Goal: Task Accomplishment & Management: Complete application form

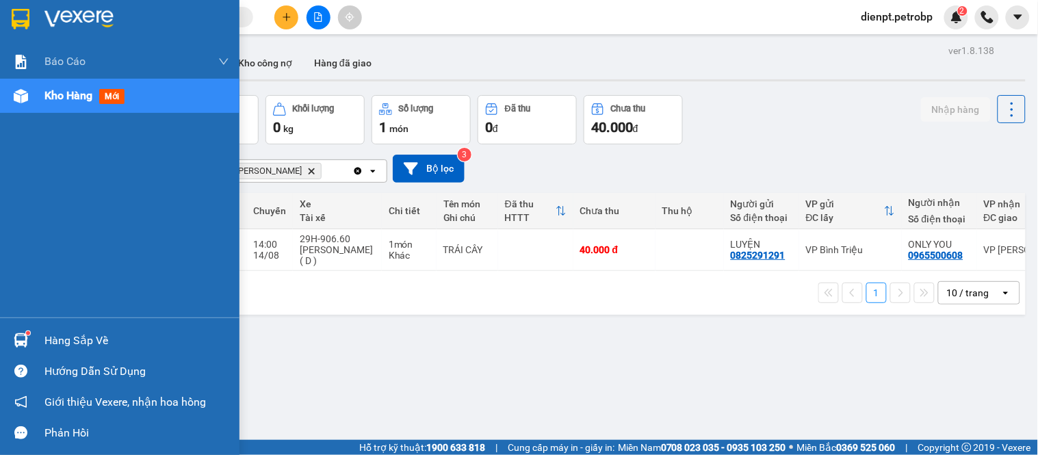
click at [0, 338] on div "Hàng sắp về" at bounding box center [119, 340] width 239 height 31
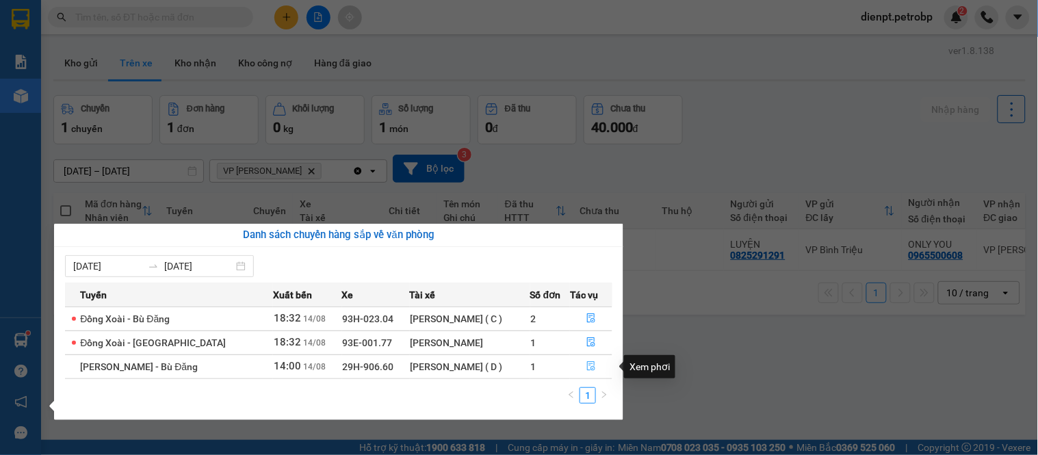
click at [579, 365] on button "button" at bounding box center [591, 367] width 41 height 22
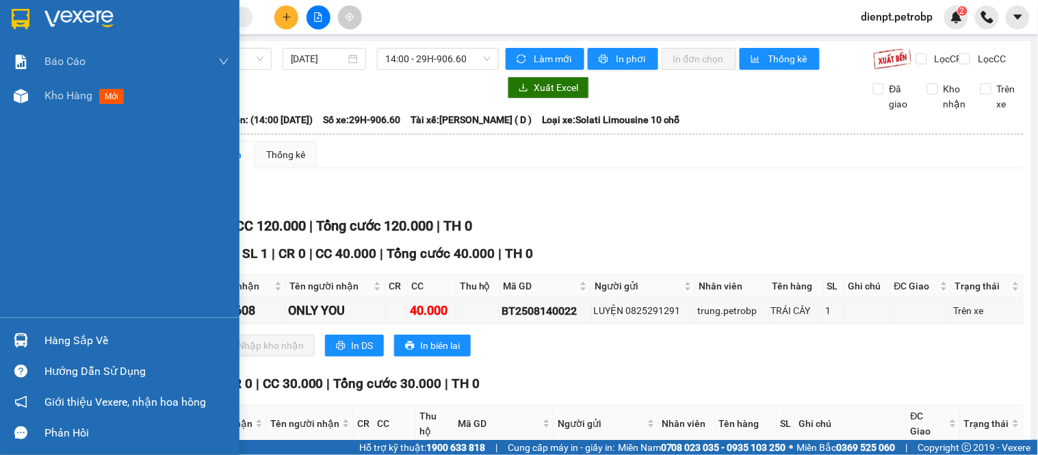
click at [11, 343] on div at bounding box center [21, 340] width 24 height 24
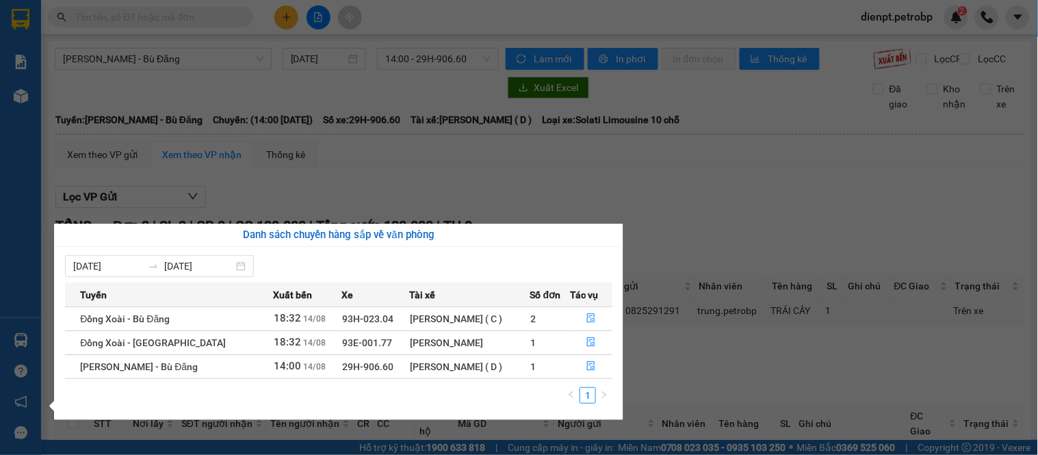
click at [757, 370] on section "Kết quả tìm kiếm ( 0 ) Bộ lọc No Data dienpt.petrobp 2 Báo cáo BC tiền tận nơi …" at bounding box center [519, 227] width 1038 height 455
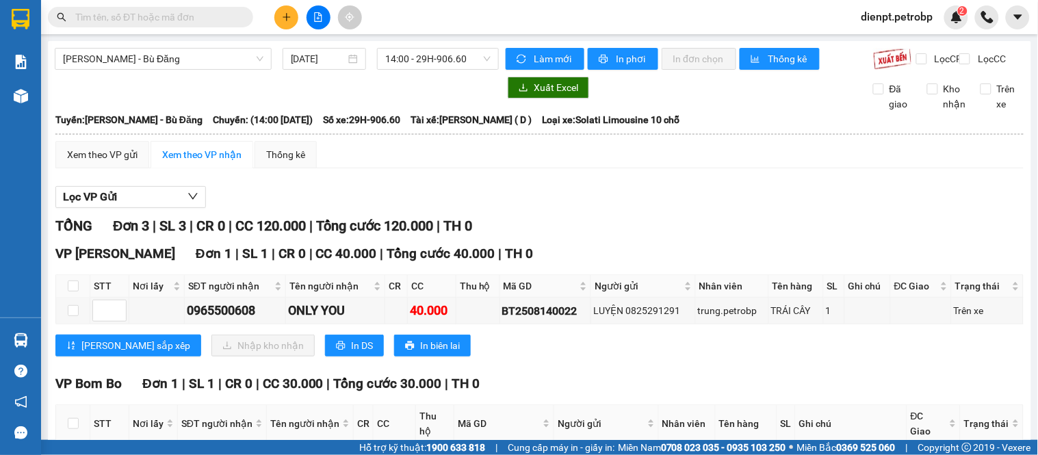
click at [645, 237] on div "TỔNG Đơn 3 | SL 3 | CR 0 | CC 120.000 | Tổng cước 120.000 | TH 0" at bounding box center [539, 225] width 968 height 21
click at [475, 200] on div "Lọc VP Gửi" at bounding box center [539, 197] width 968 height 23
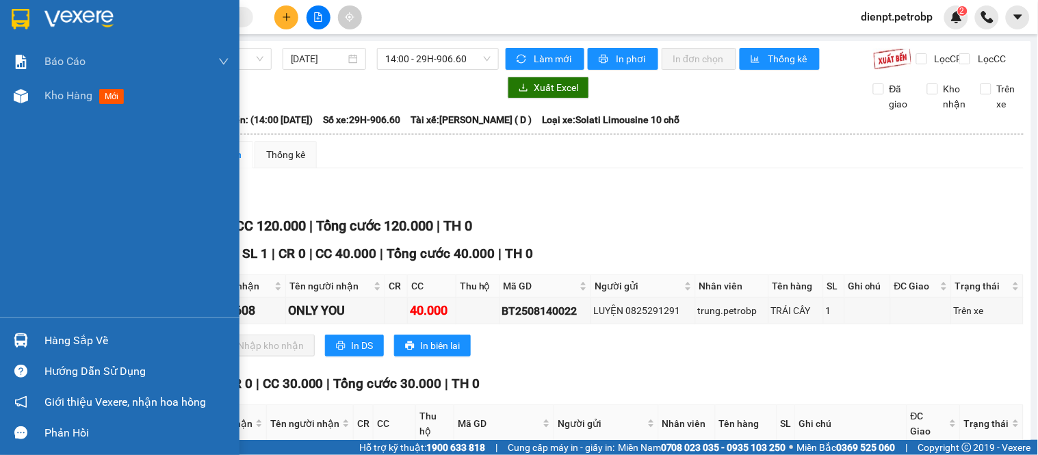
click at [33, 343] on div "Hàng sắp về" at bounding box center [119, 340] width 239 height 31
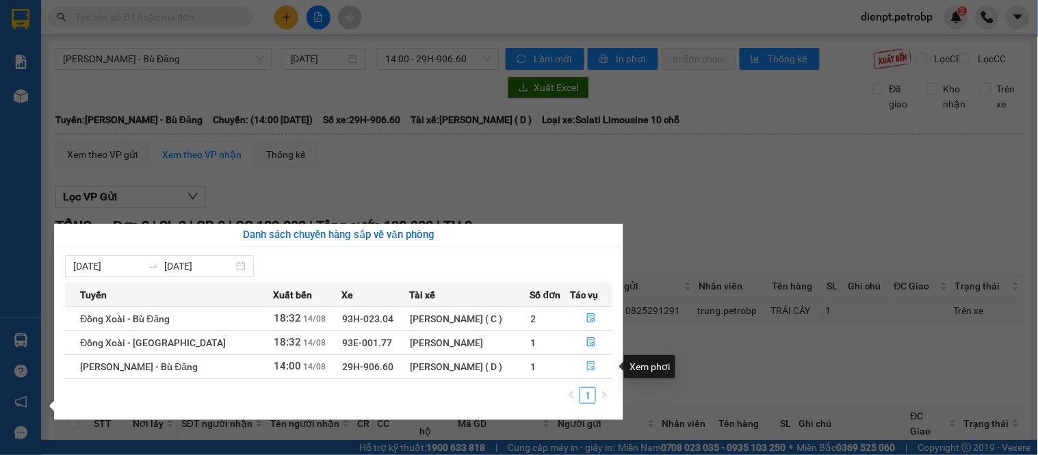
click at [586, 363] on icon "file-done" at bounding box center [591, 366] width 10 height 10
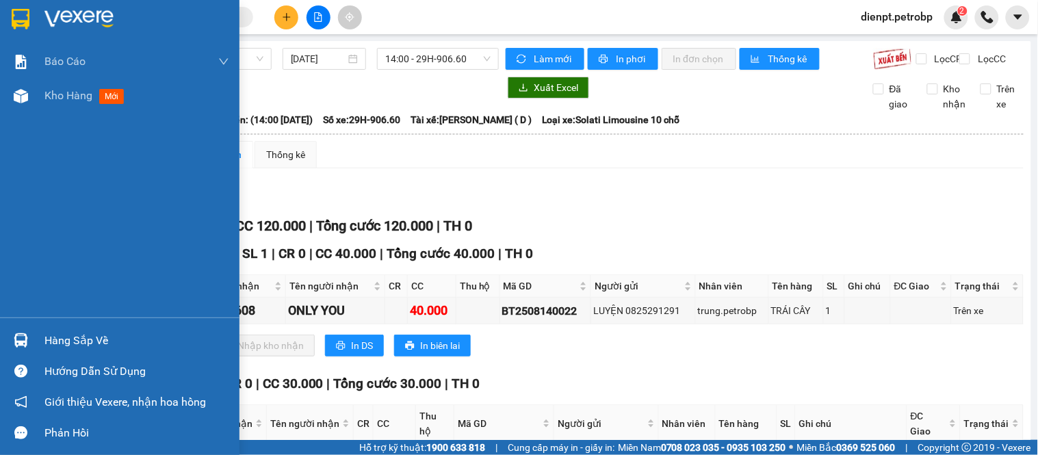
click at [10, 346] on div at bounding box center [21, 340] width 24 height 24
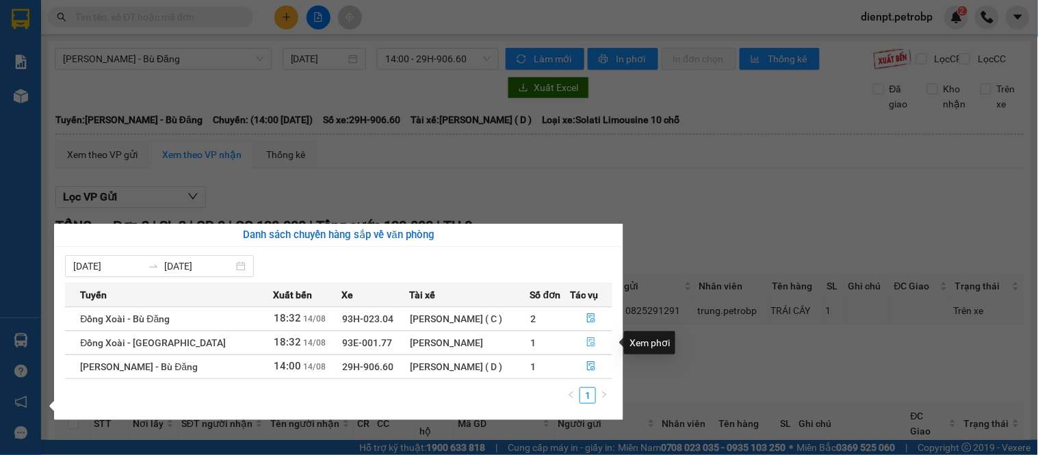
click at [586, 345] on icon "file-done" at bounding box center [591, 342] width 10 height 10
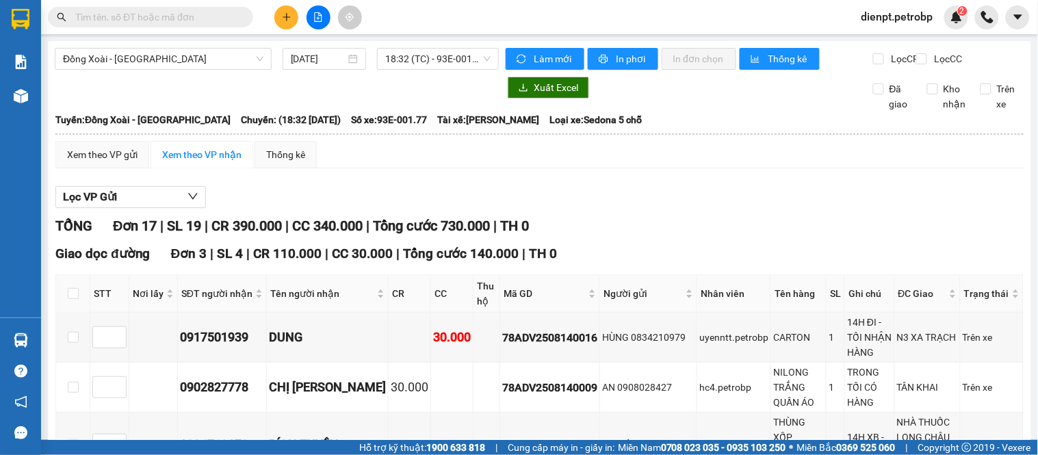
click at [677, 200] on div "Lọc VP Gửi" at bounding box center [539, 197] width 968 height 23
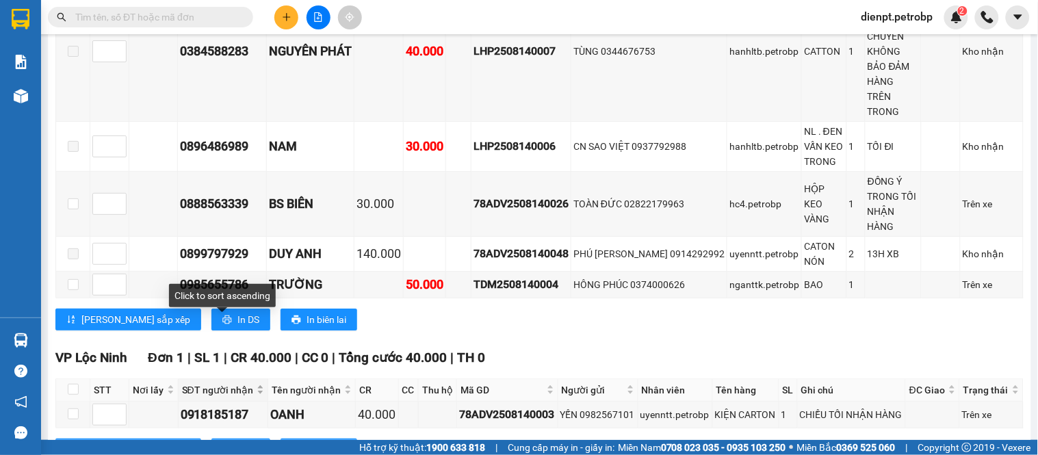
scroll to position [1140, 0]
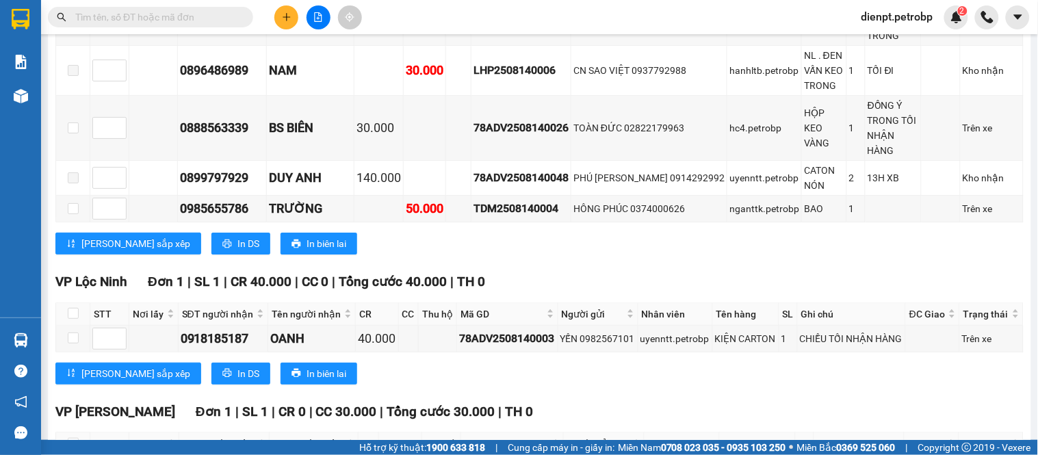
click at [577, 363] on div "[PERSON_NAME] sắp xếp In DS In biên lai" at bounding box center [539, 374] width 968 height 22
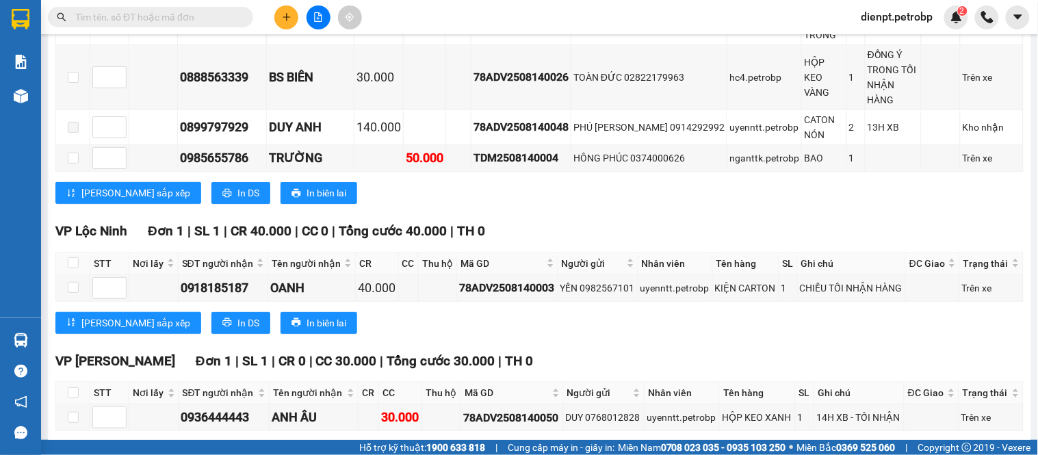
click at [552, 408] on div "VP [PERSON_NAME] Đơn 1 | SL 1 | CR 0 | CC 30.000 | Tổng cước 30.000 | TH 0 STT …" at bounding box center [539, 412] width 968 height 123
click at [504, 409] on div "78ADV2508140050" at bounding box center [511, 417] width 97 height 17
copy div "78ADV2508140050"
click at [141, 10] on input "text" at bounding box center [155, 17] width 161 height 15
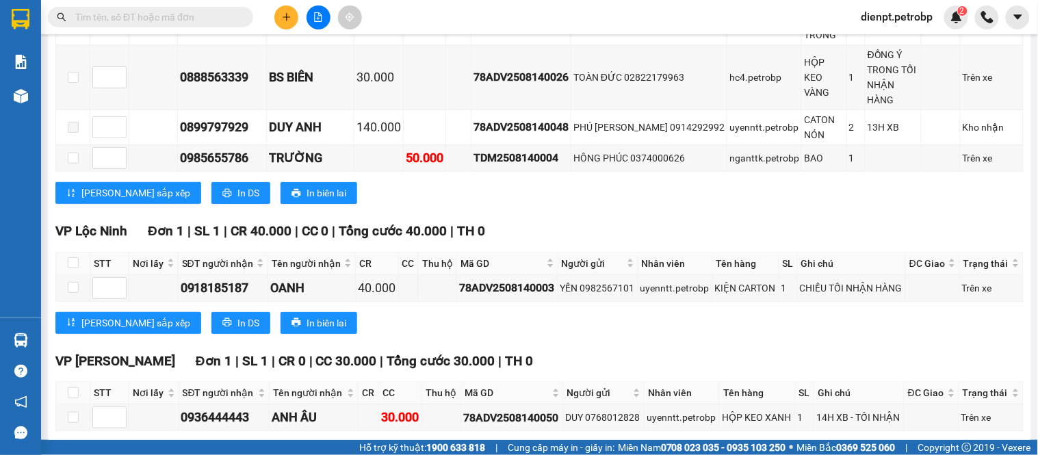
paste input "78ADV2508140050"
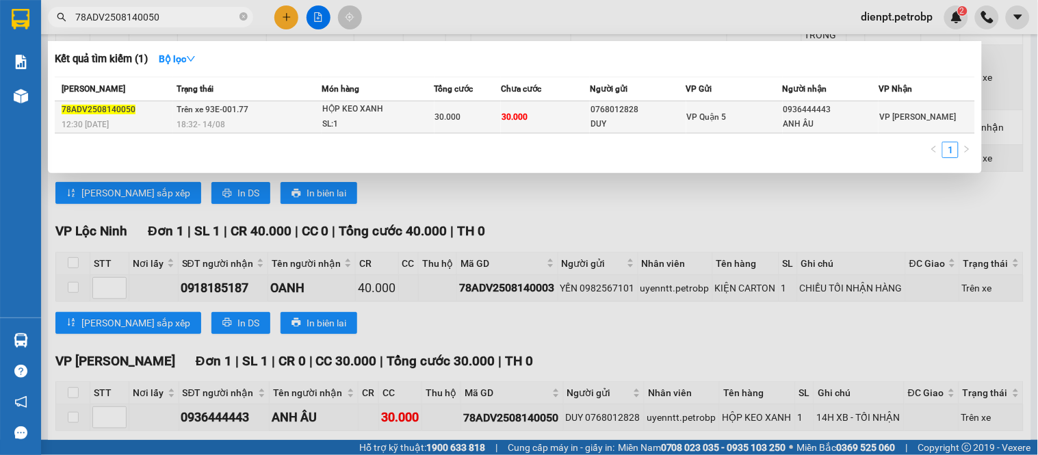
type input "78ADV2508140050"
click at [301, 120] on div "18:32 [DATE]" at bounding box center [248, 124] width 144 height 15
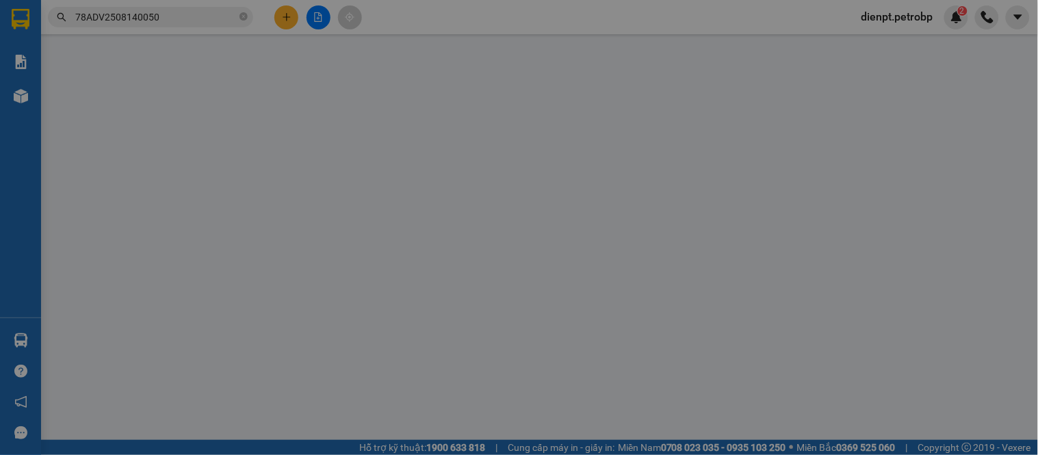
type input "0768012828"
type input "DUY"
type input "0936444443"
type input "ANH ÂU"
type input "30.000"
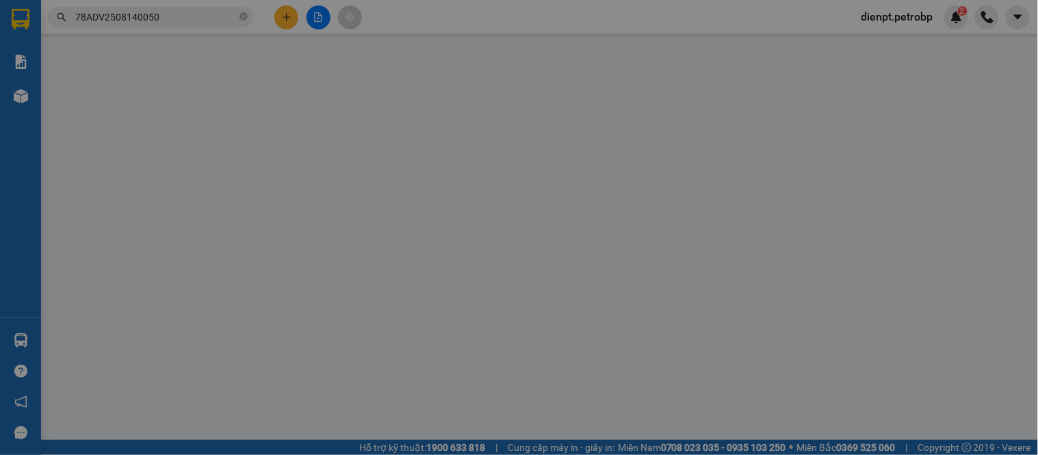
type input "30.000"
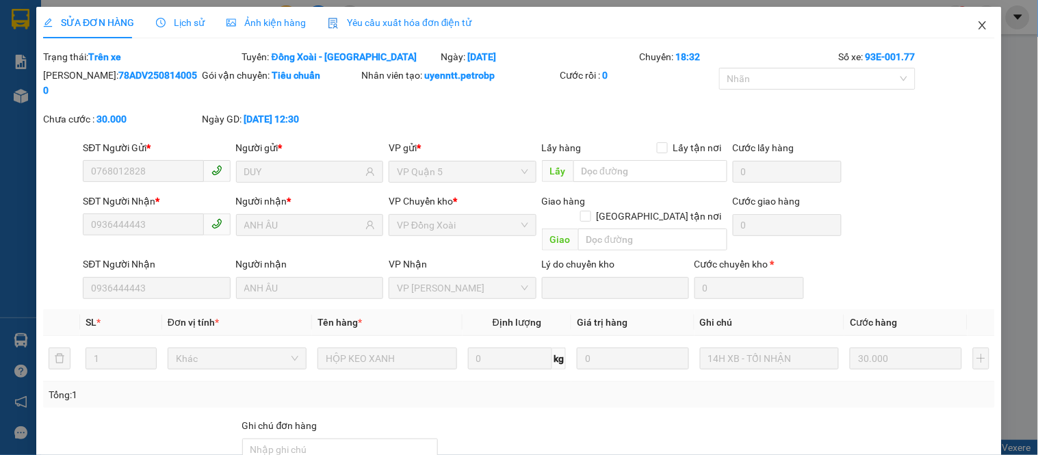
click at [977, 25] on icon "close" at bounding box center [982, 25] width 11 height 11
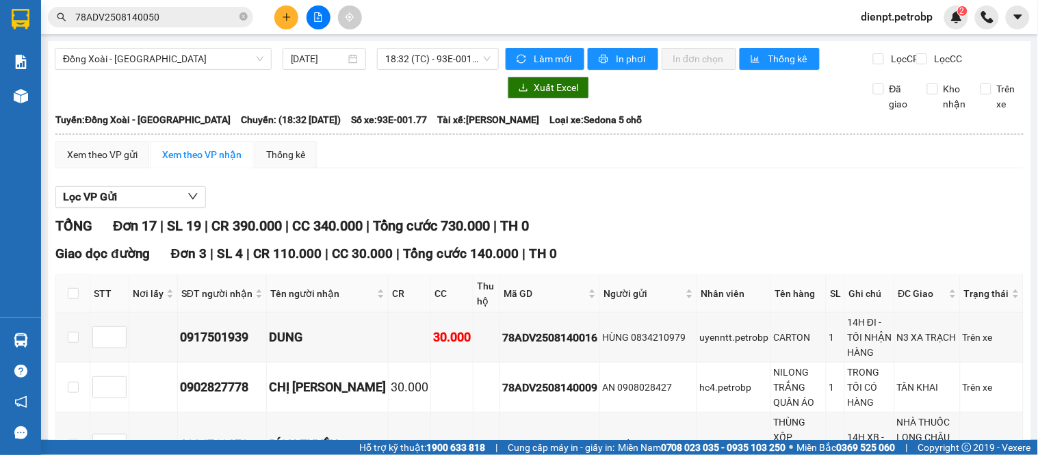
click at [757, 209] on div "Lọc VP Gửi" at bounding box center [539, 197] width 968 height 23
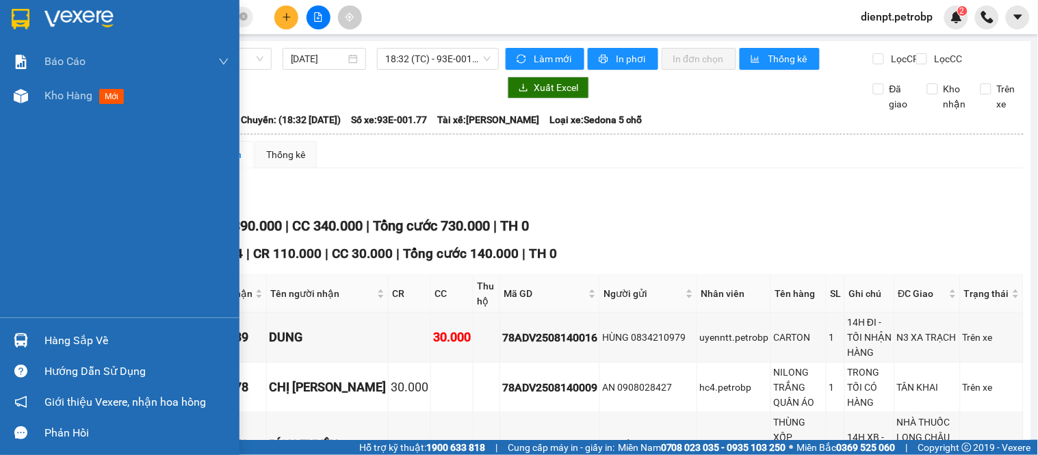
click at [31, 346] on div at bounding box center [21, 340] width 24 height 24
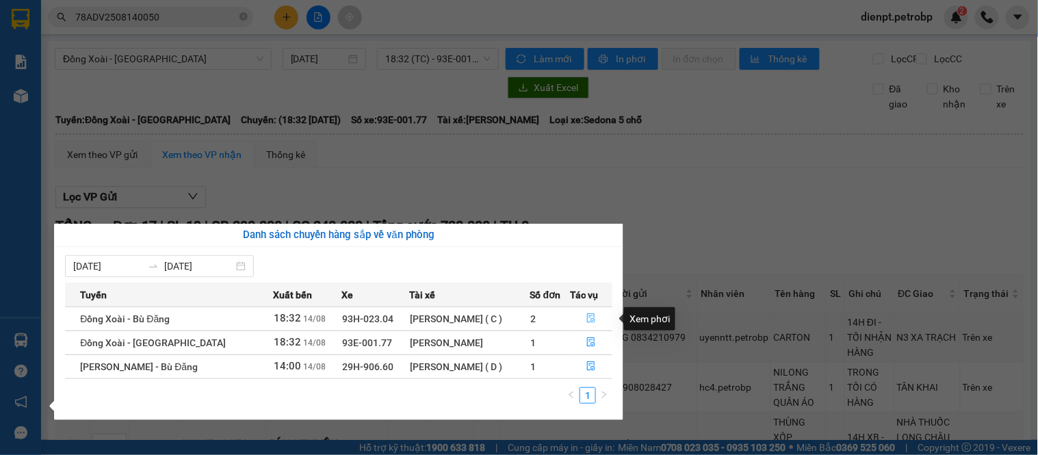
click at [595, 319] on icon "file-done" at bounding box center [591, 318] width 10 height 10
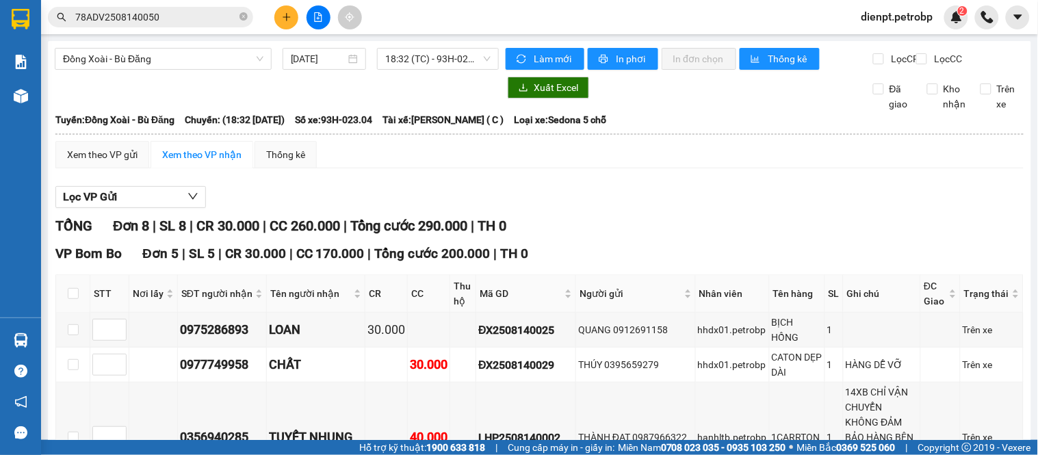
click at [622, 237] on div "TỔNG Đơn 8 | SL 8 | CR 30.000 | CC 260.000 | Tổng cước 290.000 | TH 0" at bounding box center [539, 225] width 968 height 21
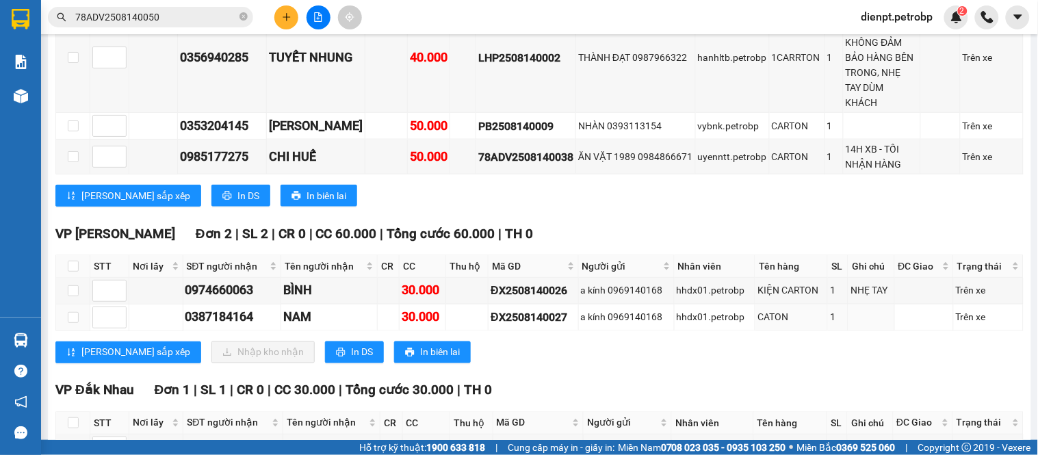
scroll to position [456, 0]
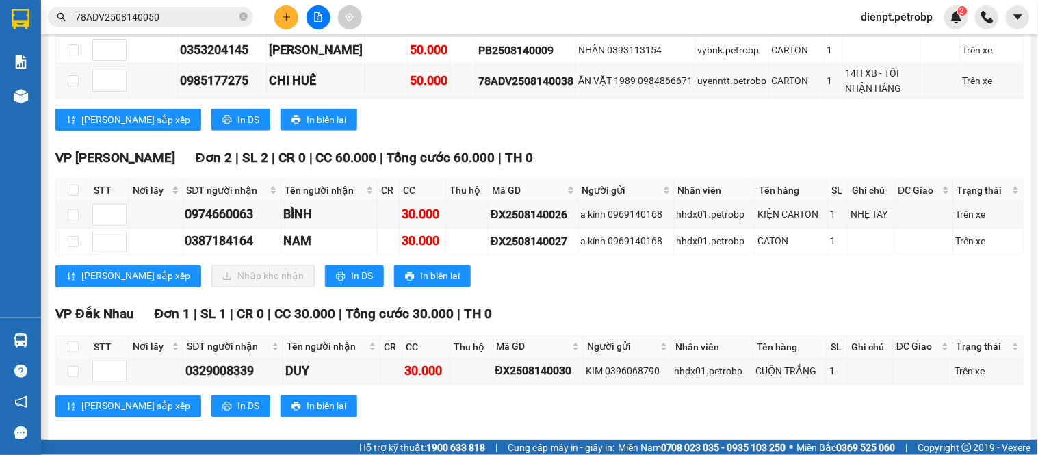
click at [672, 291] on div "VP [PERSON_NAME][GEOGRAPHIC_DATA] 2 | SL 2 | CR 0 | CC 60.000 | Tổng cước 60.00…" at bounding box center [539, 223] width 968 height 150
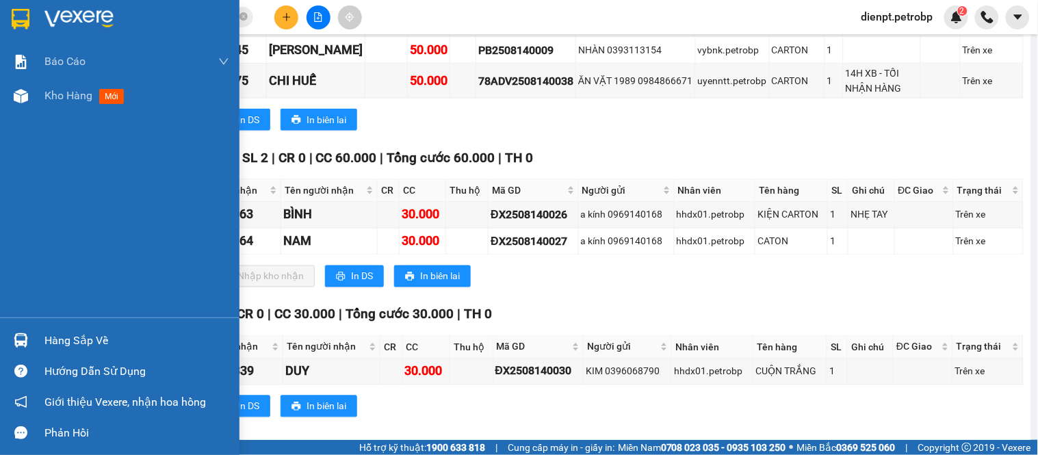
click at [23, 237] on div "Báo cáo BC tiền tận nơi (trưởng trạm) Báo cáo 1 (nv): Số tiền đã thu của văn ph…" at bounding box center [119, 180] width 239 height 273
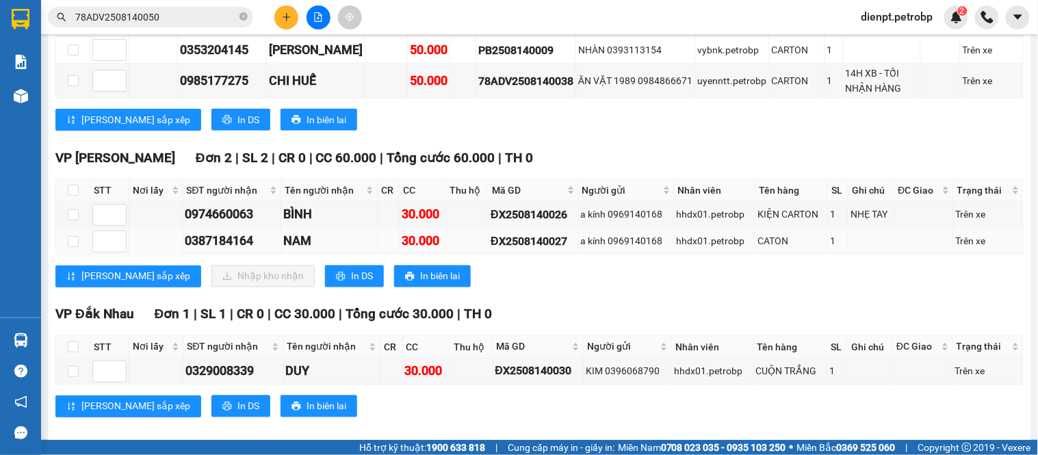
click at [214, 245] on div "0387184164" at bounding box center [232, 241] width 94 height 19
copy div "0387184164"
click at [988, 112] on div "[PERSON_NAME] sắp xếp In DS In biên lai" at bounding box center [539, 120] width 968 height 22
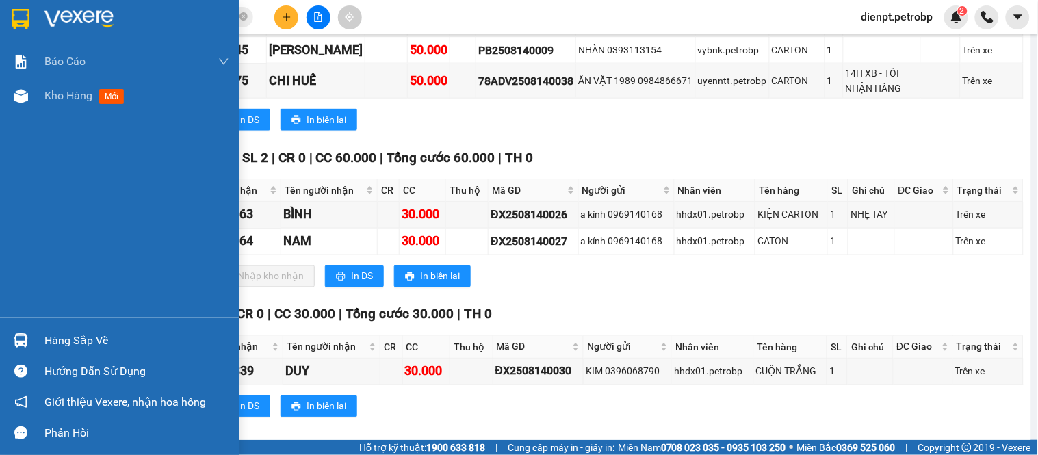
click at [5, 228] on div "Báo cáo BC tiền tận nơi (trưởng trạm) Báo cáo 1 (nv): Số tiền đã thu của văn ph…" at bounding box center [119, 180] width 239 height 273
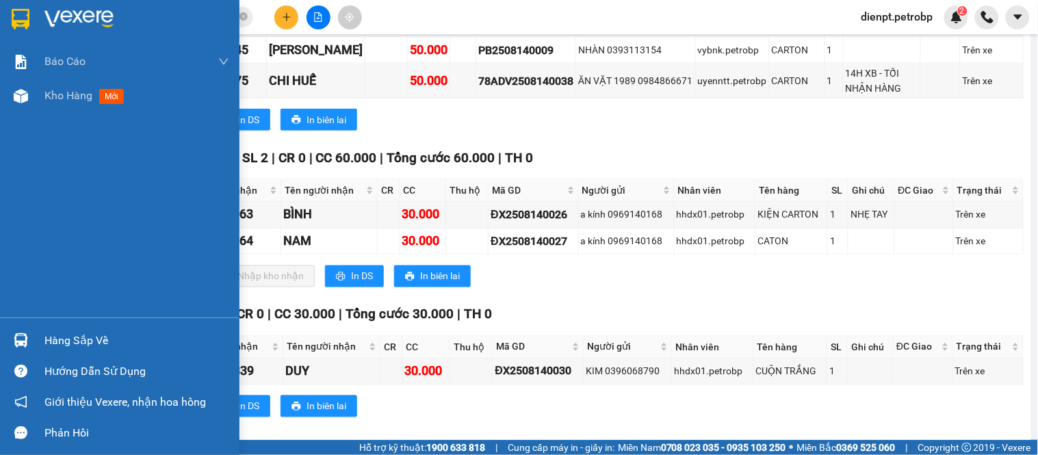
click at [32, 332] on div "Hàng sắp về" at bounding box center [119, 340] width 239 height 31
drag, startPoint x: 8, startPoint y: 161, endPoint x: 17, endPoint y: 83, distance: 77.8
click at [8, 153] on div "Báo cáo BC tiền tận nơi (trưởng trạm) Báo cáo 1 (nv): Số tiền đã thu của văn ph…" at bounding box center [119, 227] width 239 height 455
click at [21, 79] on div "Kho hàng mới" at bounding box center [119, 96] width 239 height 34
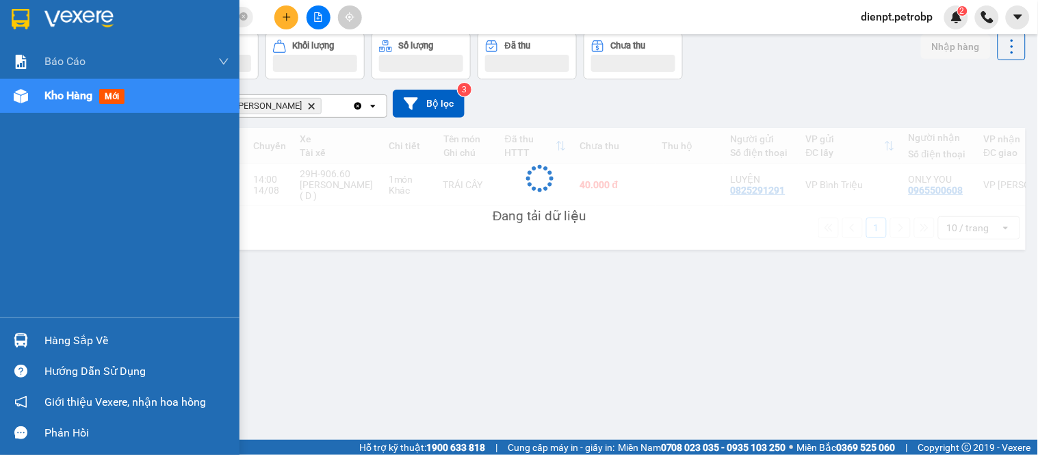
scroll to position [63, 0]
click at [23, 89] on img at bounding box center [21, 96] width 14 height 14
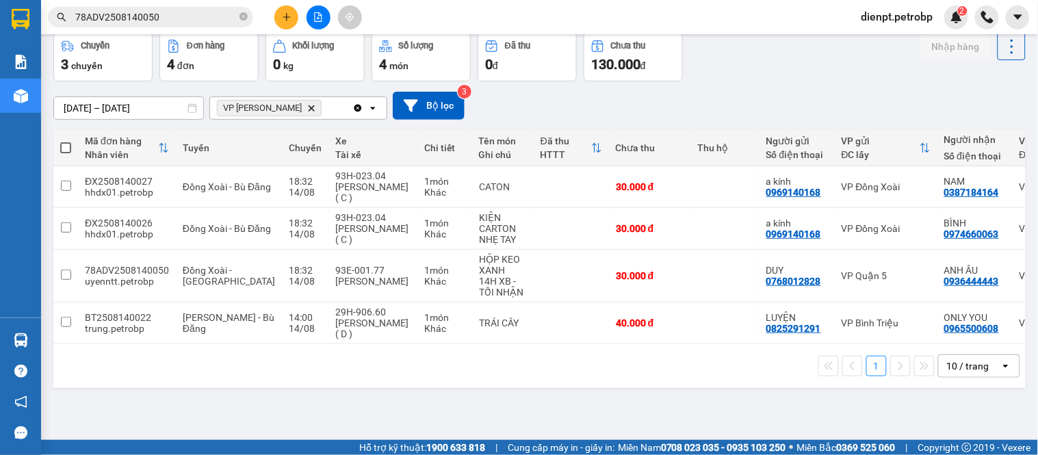
click at [588, 113] on div "[DATE] – [DATE] Press the down arrow key to interact with the calendar and sele…" at bounding box center [539, 106] width 972 height 28
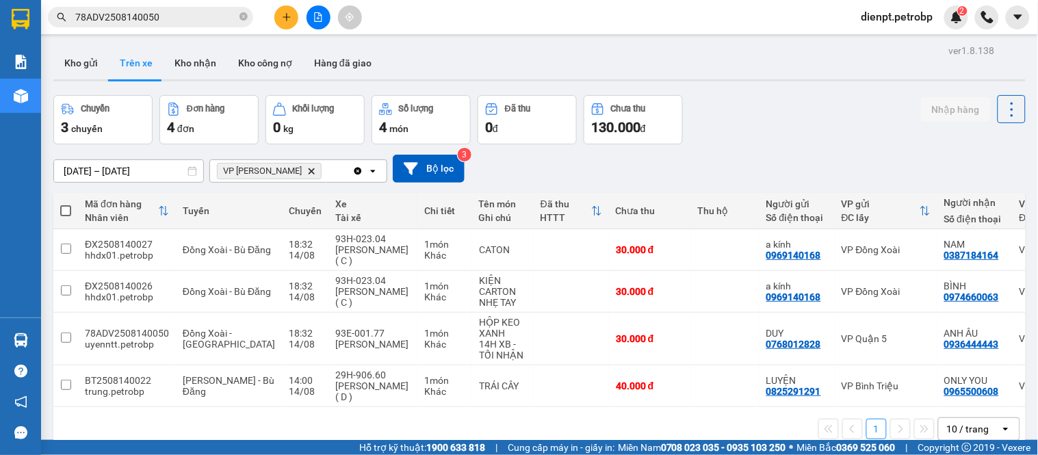
click at [146, 68] on button "Trên xe" at bounding box center [136, 63] width 55 height 33
click at [717, 135] on div "Chuyến 3 chuyến Đơn hàng 4 đơn Khối lượng 0 kg Số lượng 4 món Đã thu 0 đ Chưa t…" at bounding box center [539, 119] width 972 height 49
click at [797, 88] on div "ver 1.8.138 Kho gửi Trên xe Kho nhận Kho công nợ Hàng đã giao Chuyến 3 chuyến Đ…" at bounding box center [539, 268] width 983 height 455
click at [664, 80] on div at bounding box center [539, 80] width 972 height 2
click at [794, 146] on div "[DATE] – [DATE] Press the down arrow key to interact with the calendar and sele…" at bounding box center [539, 168] width 972 height 49
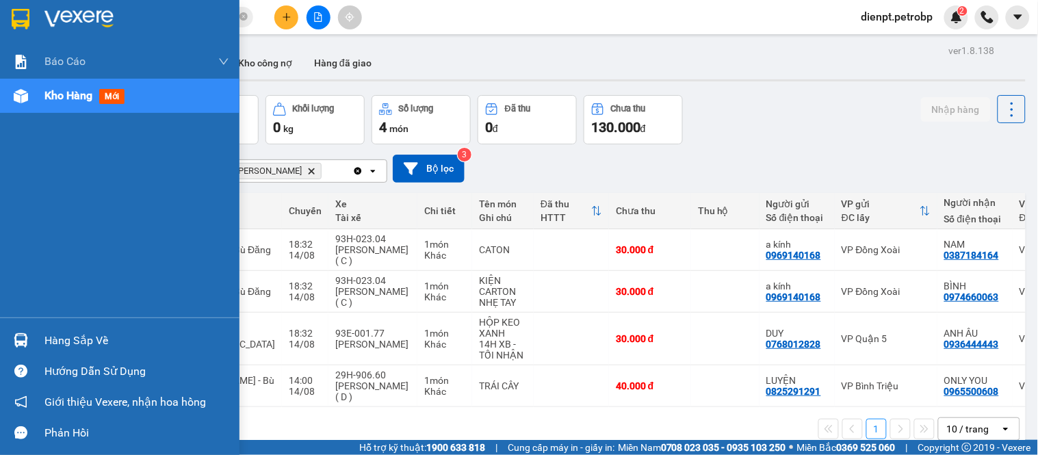
click at [27, 334] on img at bounding box center [21, 340] width 14 height 14
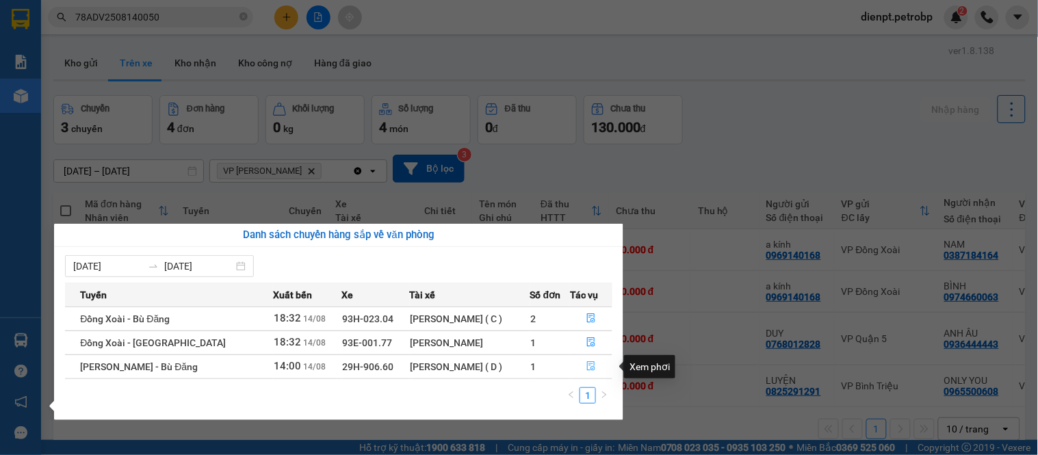
click at [586, 367] on icon "file-done" at bounding box center [591, 366] width 10 height 10
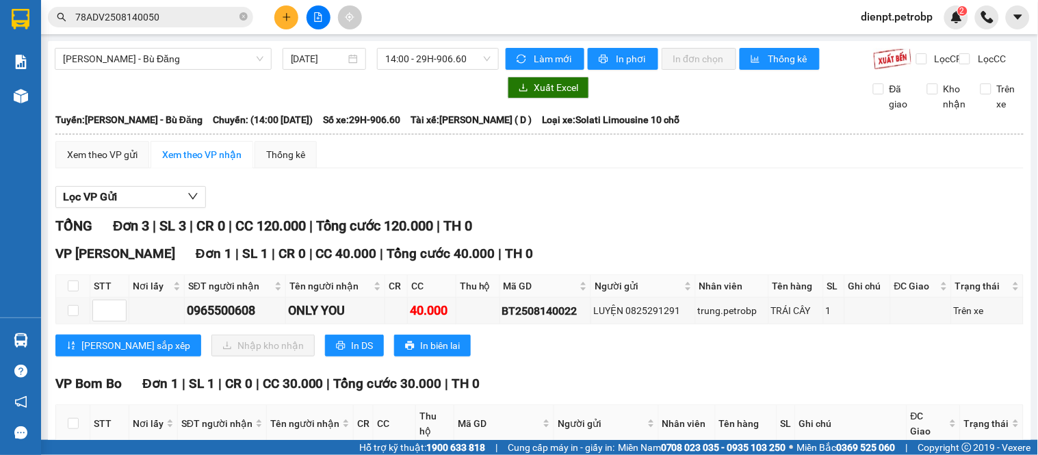
click at [647, 222] on div "Lọc VP Gửi TỔNG Đơn 3 | SL 3 | CR 0 | CC 120.000 | Tổng cước 120.000 | TH 0 VP…" at bounding box center [539, 417] width 968 height 477
click at [72, 316] on input "checkbox" at bounding box center [73, 310] width 11 height 11
checkbox input "true"
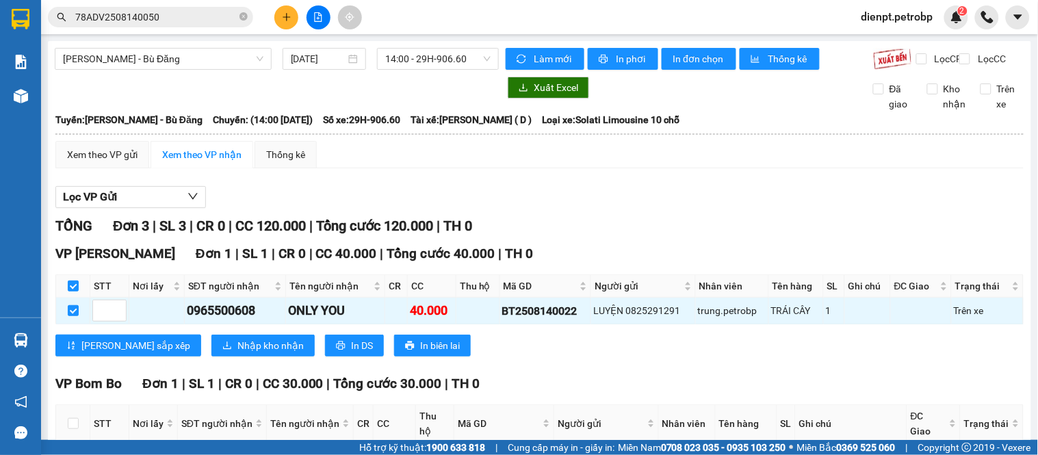
click at [209, 367] on div "VP [PERSON_NAME] Đơn 1 | SL 1 | CR 0 | CC 40.000 | Tổng cước 40.000 | TH 0 STT …" at bounding box center [539, 305] width 968 height 123
click at [237, 353] on span "Nhập kho nhận" at bounding box center [270, 345] width 66 height 15
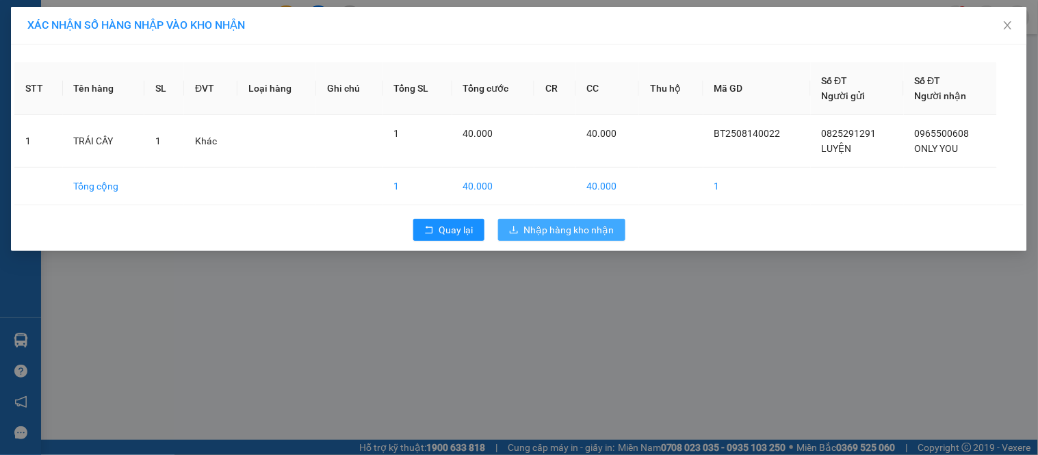
click at [551, 227] on span "Nhập hàng kho nhận" at bounding box center [569, 229] width 90 height 15
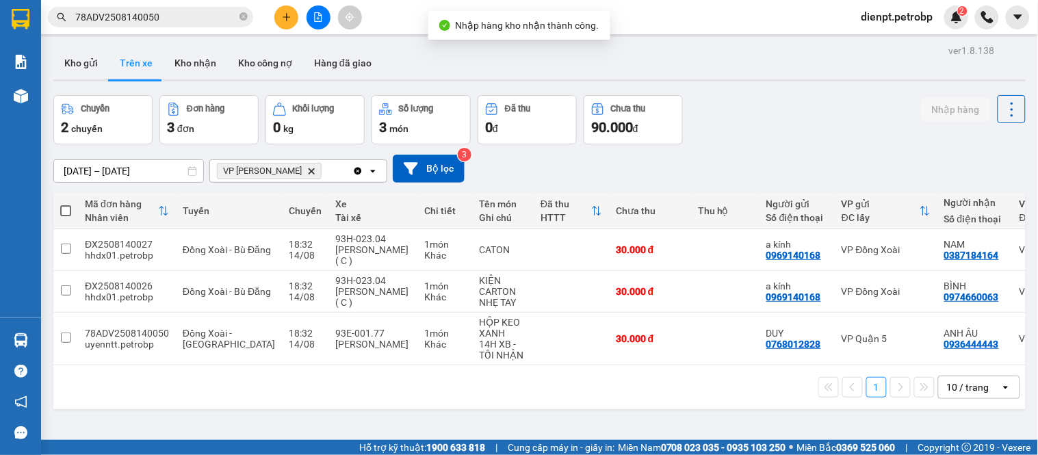
click at [830, 120] on div "Chuyến 2 chuyến Đơn hàng 3 đơn Khối lượng 0 kg Số lượng 3 món Đã thu 0 đ Chưa t…" at bounding box center [539, 119] width 972 height 49
drag, startPoint x: 207, startPoint y: 62, endPoint x: 655, endPoint y: 124, distance: 452.4
click at [208, 62] on button "Kho nhận" at bounding box center [195, 63] width 64 height 33
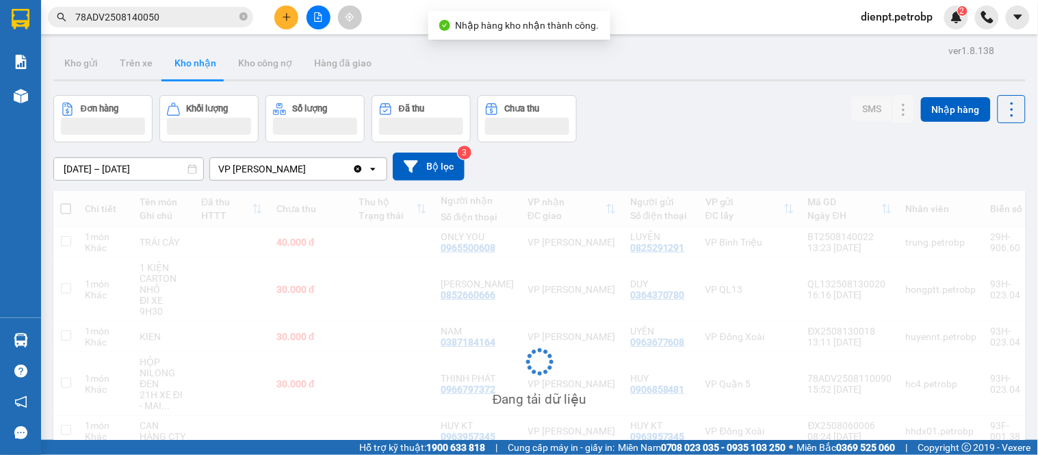
click at [791, 89] on div "ver 1.8.138 Kho gửi Trên xe Kho nhận Kho công nợ Hàng đã giao Đơn hàng Khối lượ…" at bounding box center [539, 300] width 983 height 519
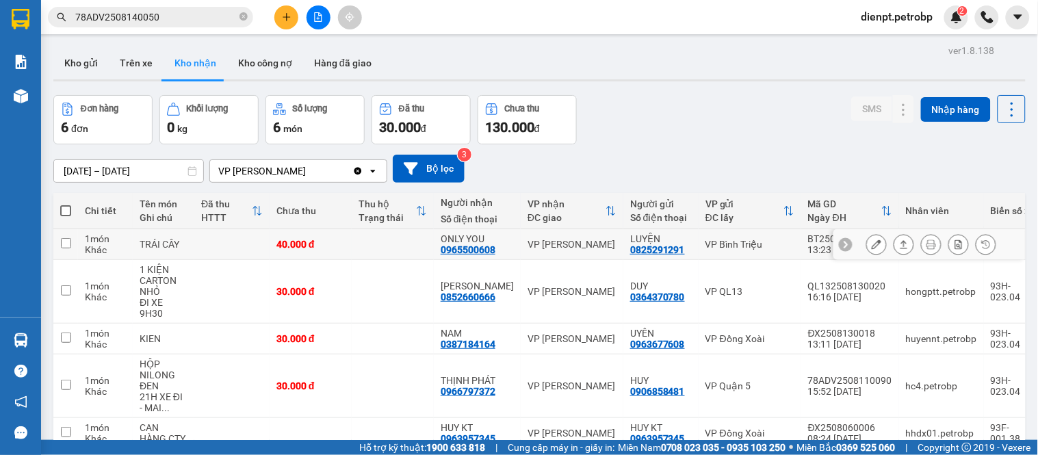
click at [453, 255] on div "0965500608" at bounding box center [468, 249] width 55 height 11
copy div "0965500608"
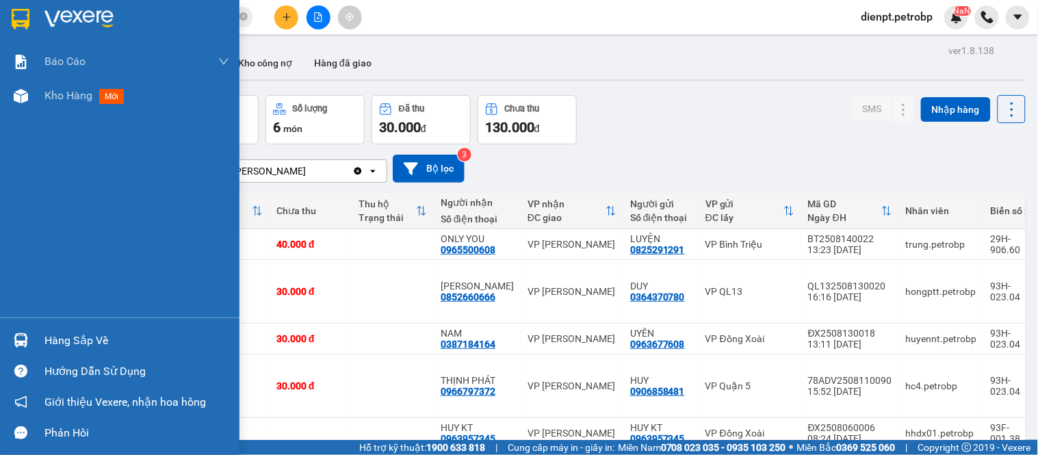
drag, startPoint x: 15, startPoint y: 239, endPoint x: 21, endPoint y: 235, distance: 7.4
click at [17, 237] on div "Báo cáo BC tiền tận nơi (trưởng trạm) Báo cáo 1 (nv): Số tiền đã thu của văn ph…" at bounding box center [119, 180] width 239 height 273
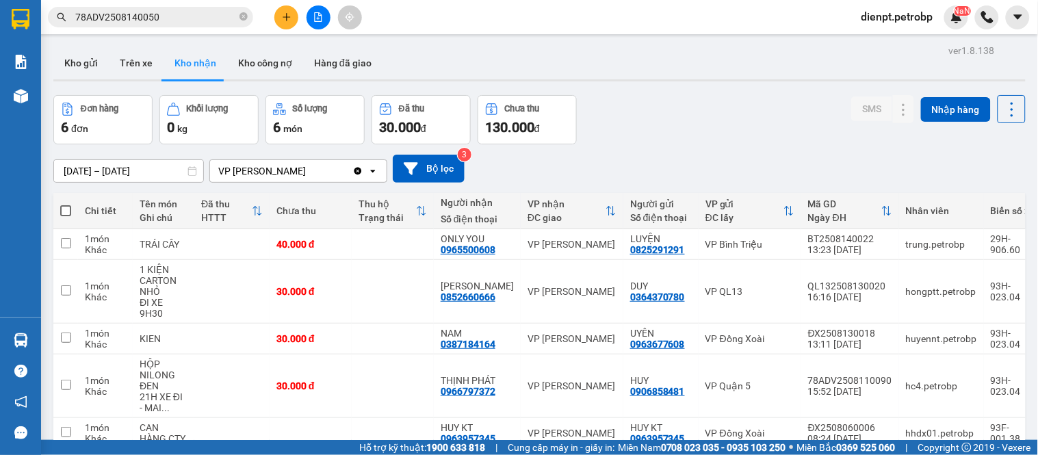
click at [705, 114] on div "Đơn hàng 6 đơn Khối lượng 0 kg Số lượng 6 món Đã thu 30.000 đ Chưa thu 130.000 …" at bounding box center [539, 119] width 972 height 49
click at [670, 148] on div "[DATE] – [DATE] Press the down arrow key to interact with the calendar and sele…" at bounding box center [539, 168] width 972 height 49
click at [676, 105] on div "Đơn hàng 6 đơn Khối lượng 0 kg Số lượng 6 món Đã thu 30.000 đ Chưa thu 130.000 …" at bounding box center [539, 119] width 972 height 49
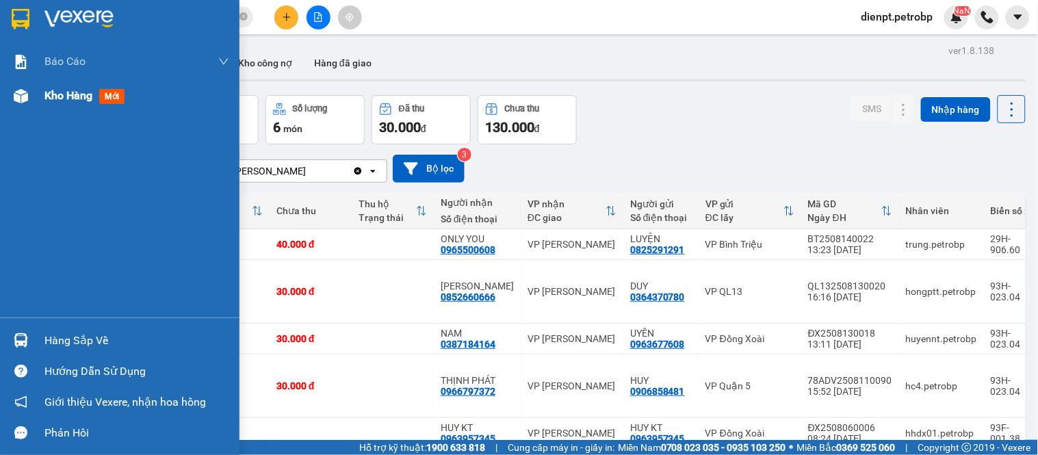
click at [36, 94] on div "Kho hàng mới" at bounding box center [119, 96] width 239 height 34
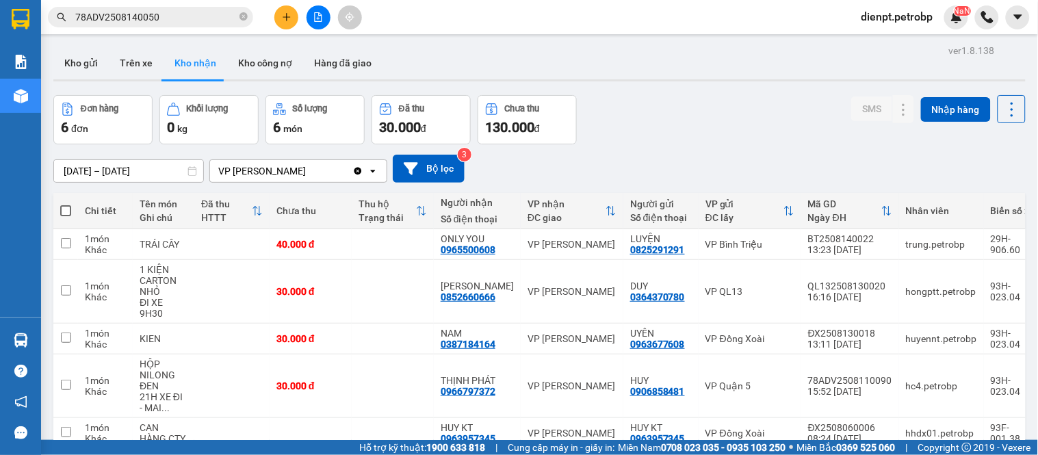
click at [694, 122] on div "Đơn hàng 6 đơn Khối lượng 0 kg Số lượng 6 món Đã thu 30.000 đ Chưa thu 130.000 …" at bounding box center [539, 119] width 972 height 49
click at [127, 62] on button "Trên xe" at bounding box center [136, 63] width 55 height 33
type input "[DATE] – [DATE]"
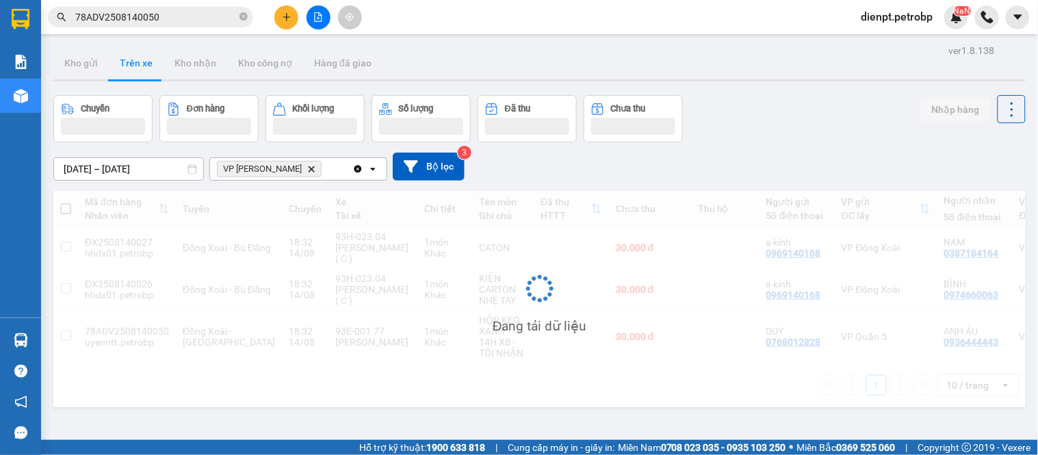
click at [832, 103] on div "Chuyến Đơn hàng Khối lượng Số lượng Đã thu Chưa thu Nhập hàng" at bounding box center [539, 118] width 972 height 47
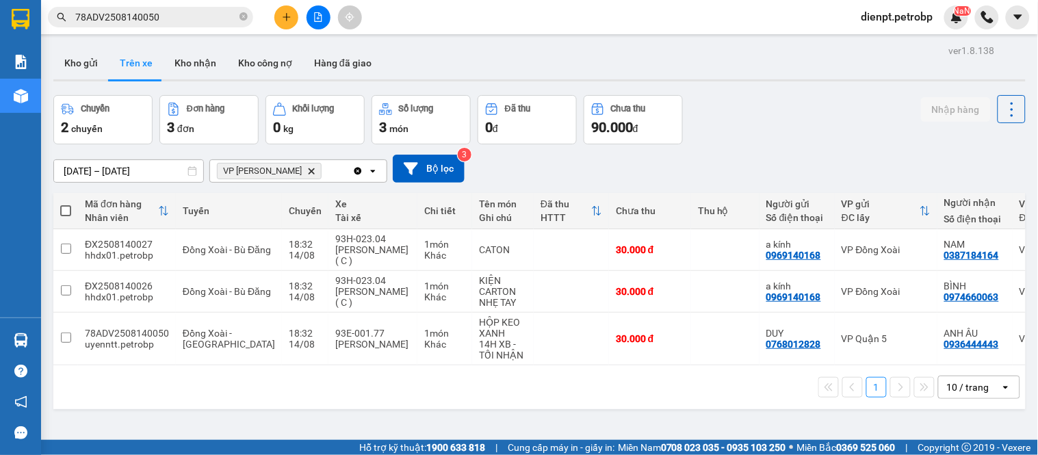
click at [350, 408] on div "1 10 / trang open" at bounding box center [539, 387] width 972 height 44
click at [826, 138] on div "Chuyến 2 chuyến Đơn hàng 3 đơn Khối lượng 0 kg Số lượng 3 món Đã thu 0 đ Chưa t…" at bounding box center [539, 119] width 972 height 49
click at [25, 339] on img at bounding box center [21, 340] width 14 height 14
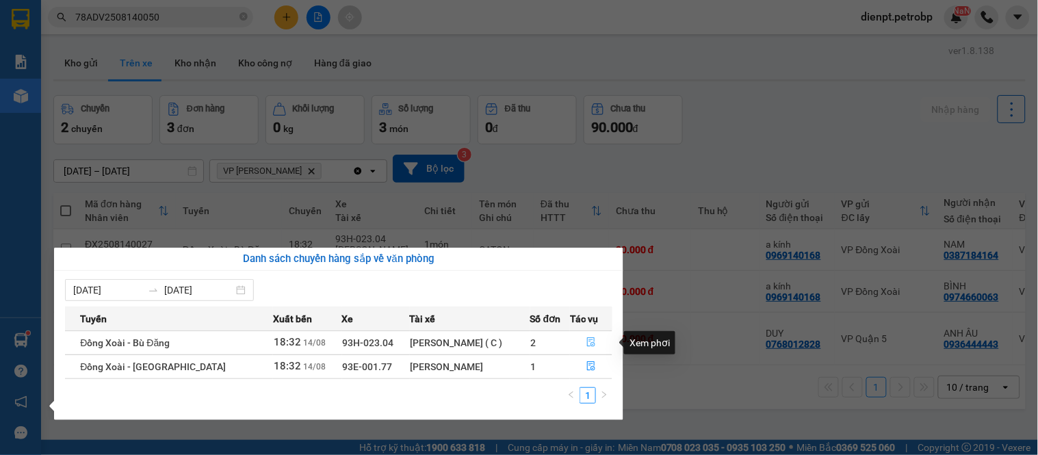
click at [589, 344] on icon "file-done" at bounding box center [591, 342] width 10 height 10
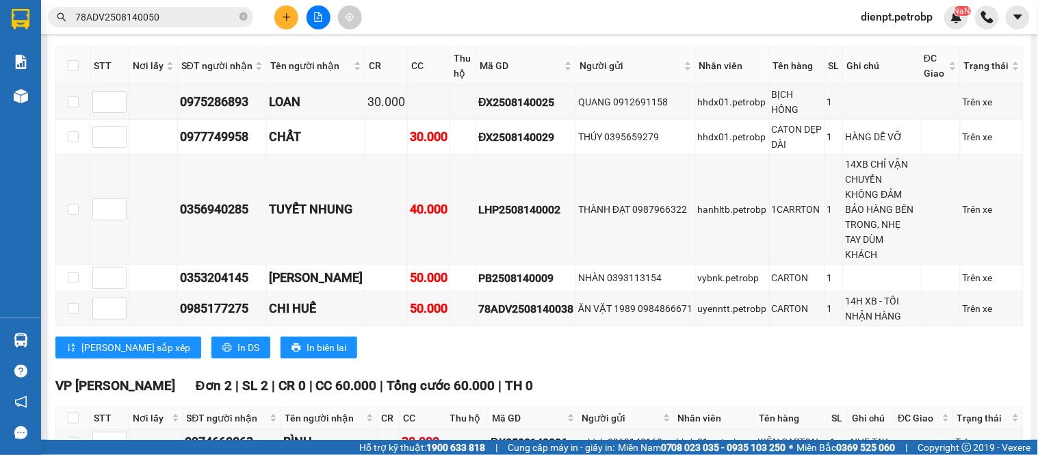
scroll to position [304, 0]
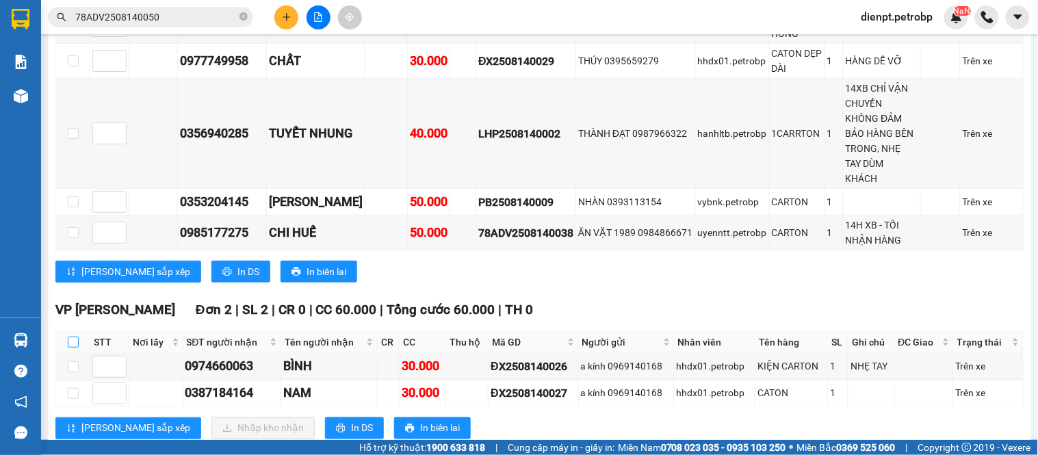
click at [73, 338] on input "checkbox" at bounding box center [73, 342] width 11 height 11
checkbox input "true"
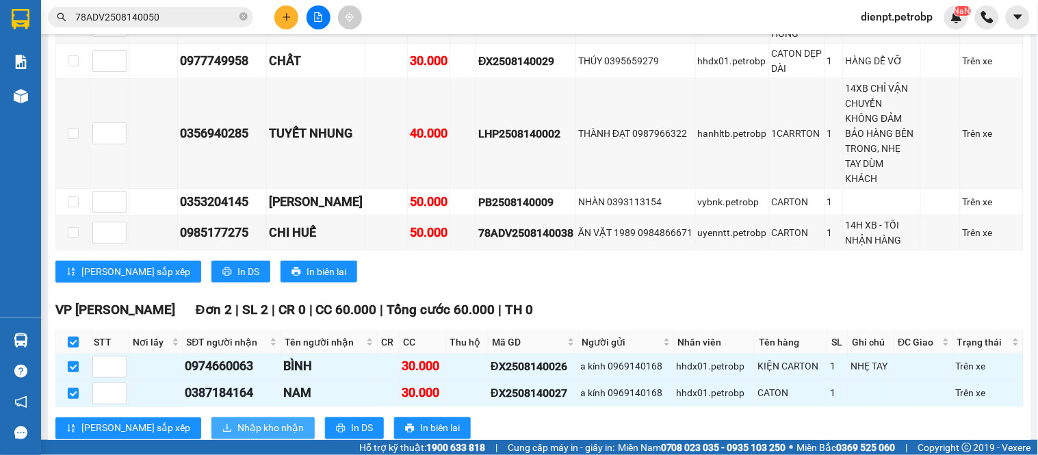
click at [237, 423] on span "Nhập kho nhận" at bounding box center [270, 428] width 66 height 15
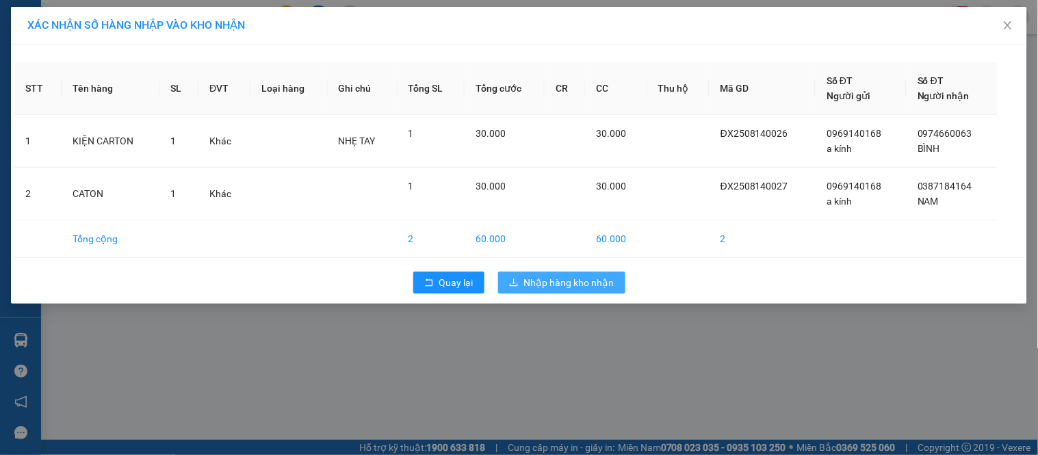
click at [536, 282] on span "Nhập hàng kho nhận" at bounding box center [569, 282] width 90 height 15
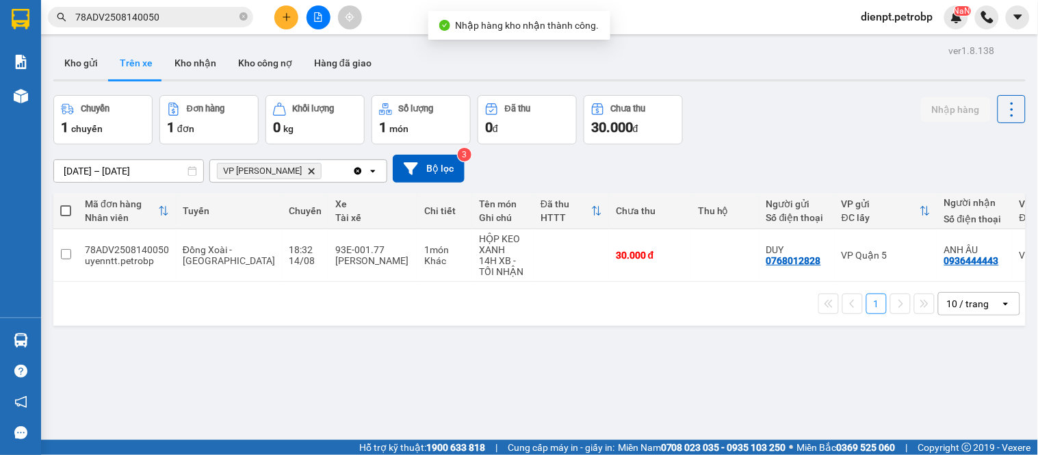
click at [726, 157] on div "[DATE] – [DATE] Press the down arrow key to interact with the calendar and sele…" at bounding box center [539, 169] width 972 height 28
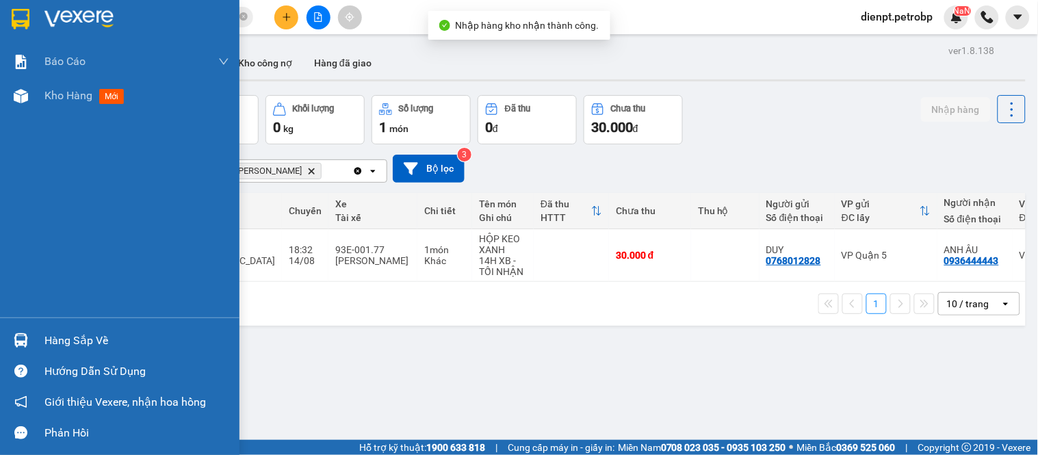
click at [26, 349] on div at bounding box center [21, 340] width 24 height 24
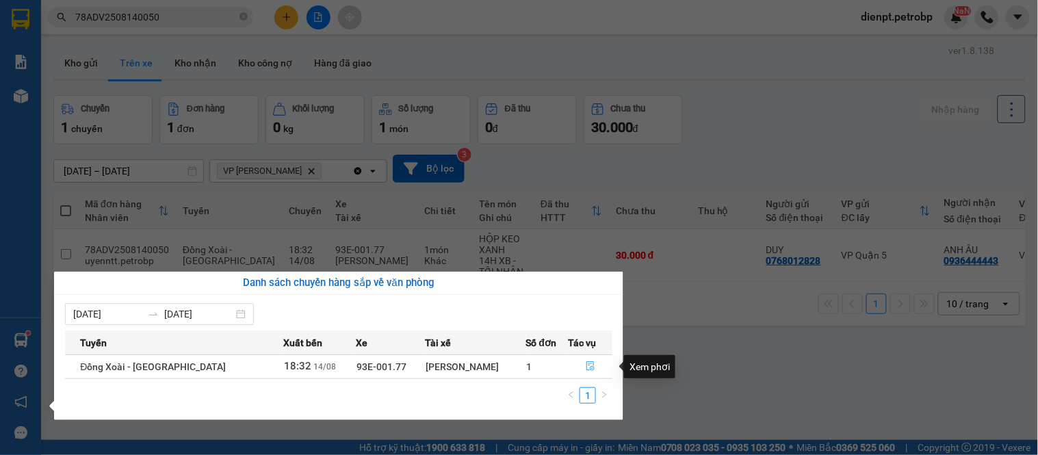
click at [586, 363] on icon "file-done" at bounding box center [590, 366] width 8 height 10
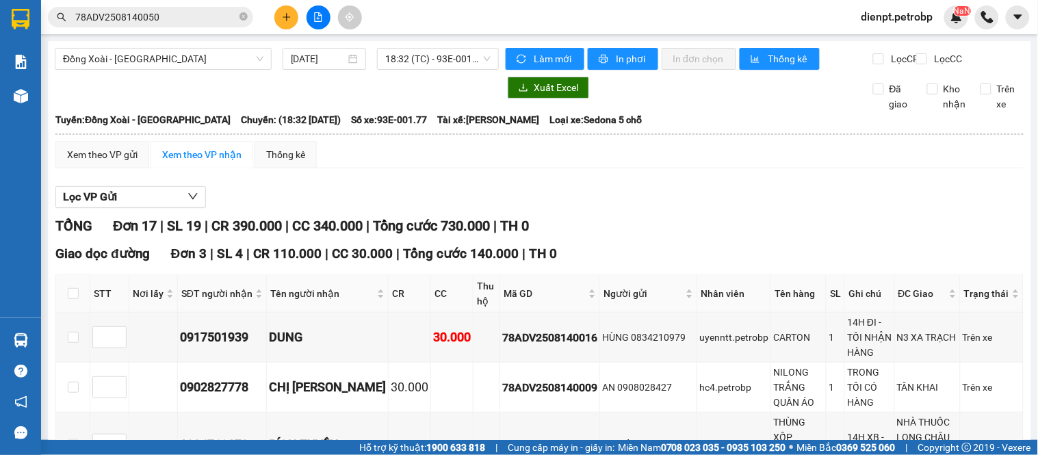
click at [643, 233] on div "TỔNG Đơn 17 | SL 19 | CR 390.000 | CC 340.000 | Tổng cước 730.000 | TH 0" at bounding box center [539, 225] width 968 height 21
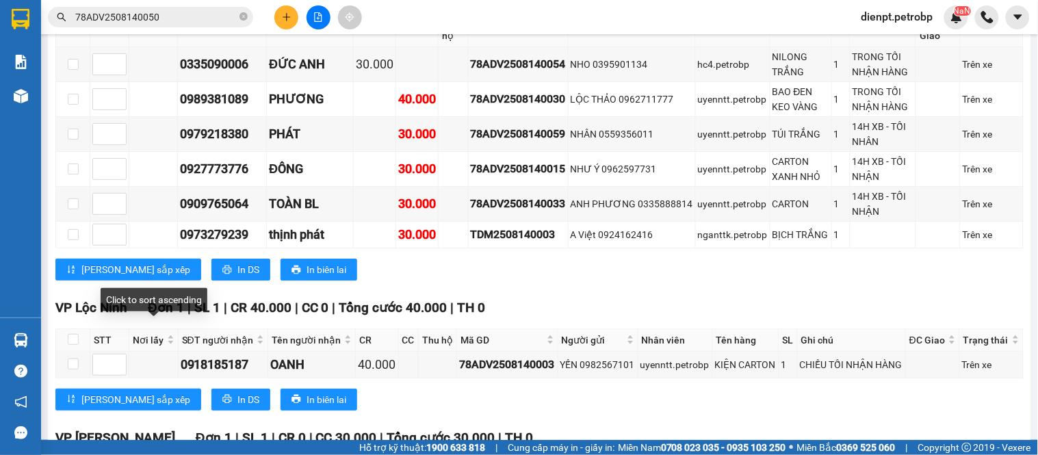
scroll to position [1190, 0]
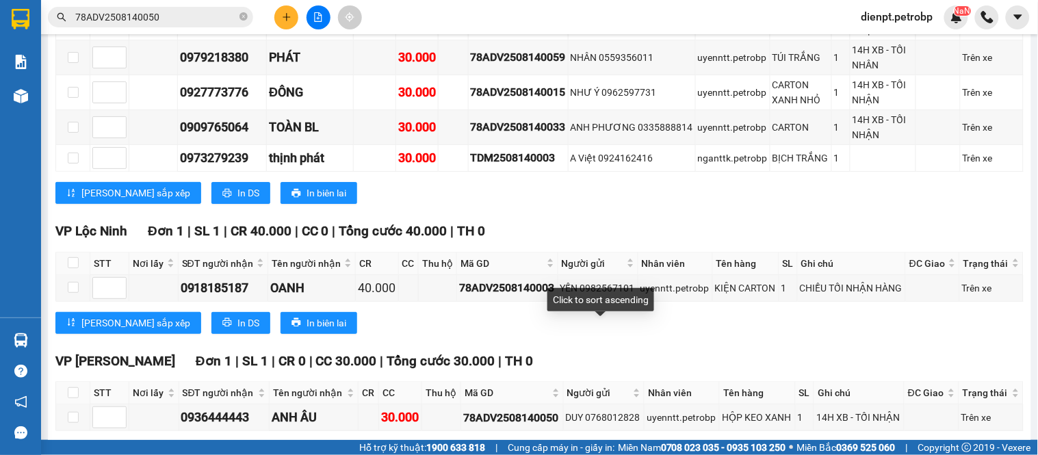
click at [617, 280] on div "VP Lộc [GEOGRAPHIC_DATA] 1 | SL 1 | CR 40.000 | CC 0 | Tổng cước 40.000 | TH 0…" at bounding box center [539, 282] width 968 height 123
click at [69, 412] on input "checkbox" at bounding box center [73, 417] width 11 height 11
checkbox input "true"
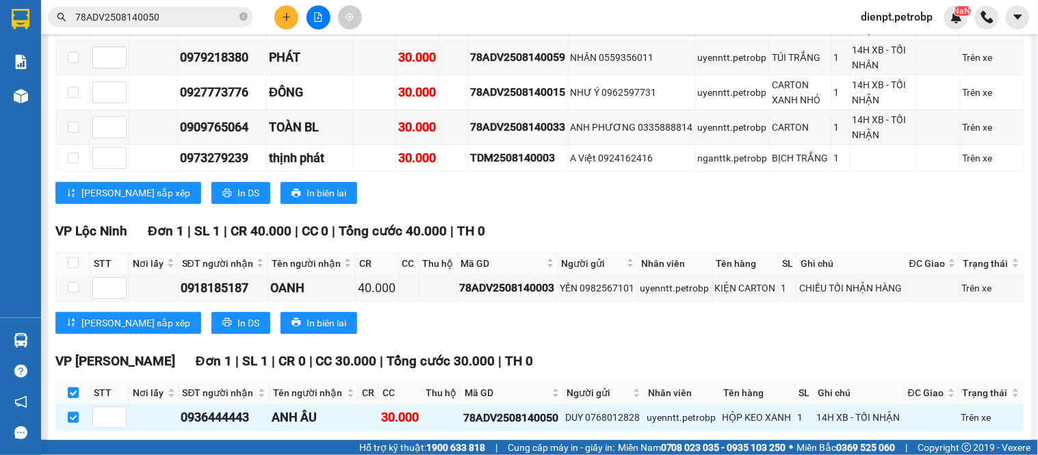
click at [237, 445] on span "Nhập kho nhận" at bounding box center [270, 452] width 66 height 15
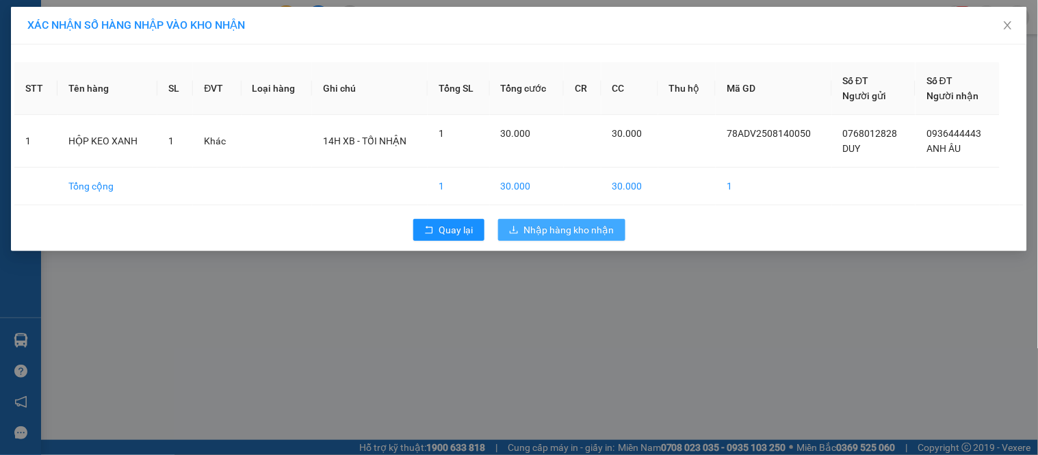
click at [527, 220] on button "Nhập hàng kho nhận" at bounding box center [561, 230] width 127 height 22
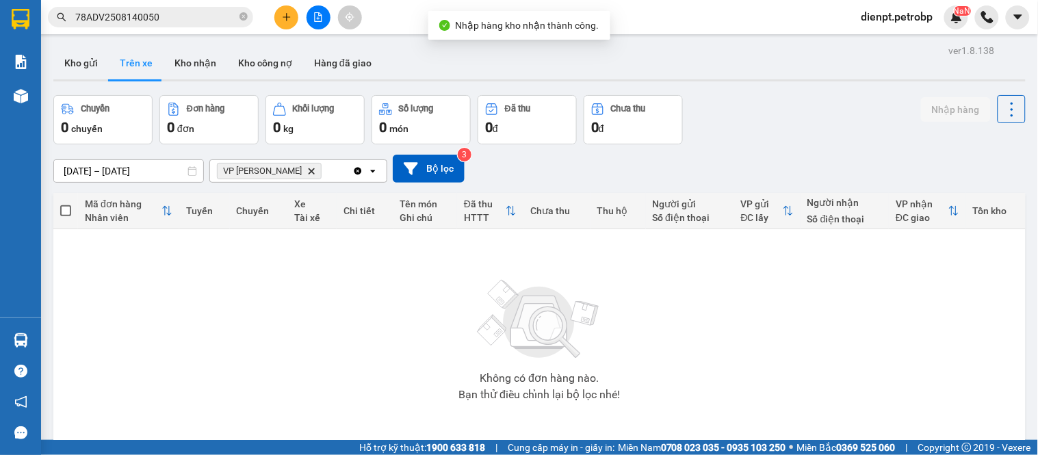
click at [769, 164] on div "[DATE] – [DATE] Press the down arrow key to interact with the calendar and sele…" at bounding box center [539, 169] width 972 height 28
click at [192, 55] on button "Kho nhận" at bounding box center [195, 63] width 64 height 33
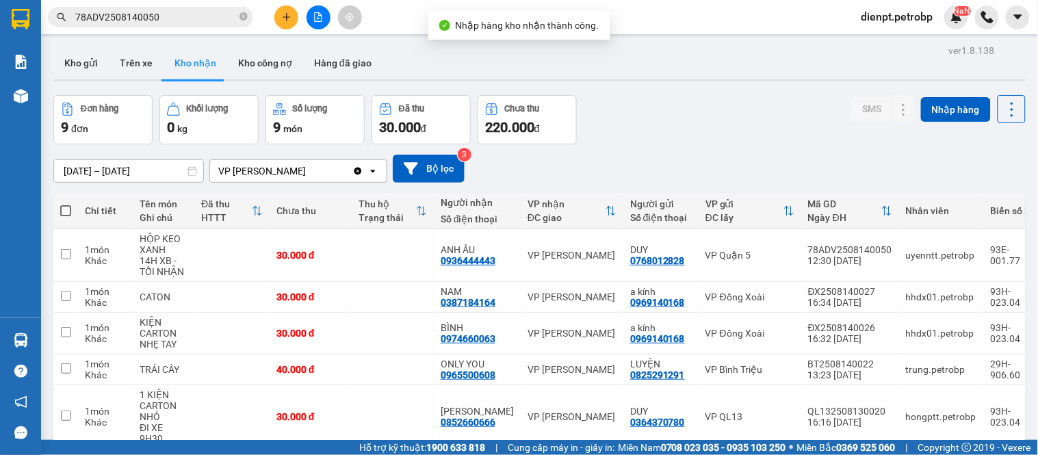
click at [672, 140] on div "Đơn hàng 9 đơn Khối lượng 0 kg Số lượng 9 món Đã thu 30.000 đ Chưa thu 220.000 …" at bounding box center [539, 119] width 972 height 49
click at [488, 257] on div "0936444443" at bounding box center [468, 260] width 55 height 11
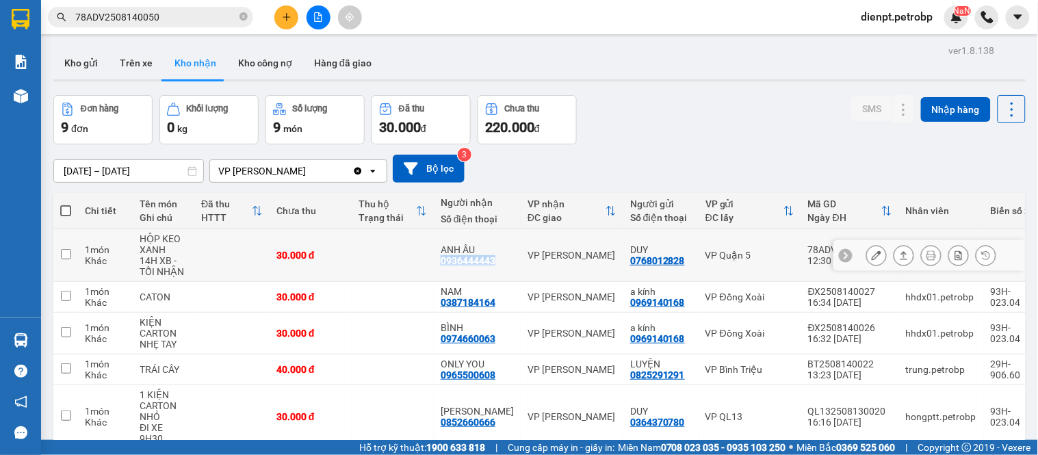
click at [488, 257] on div "0936444443" at bounding box center [468, 260] width 55 height 11
copy div "0936444443"
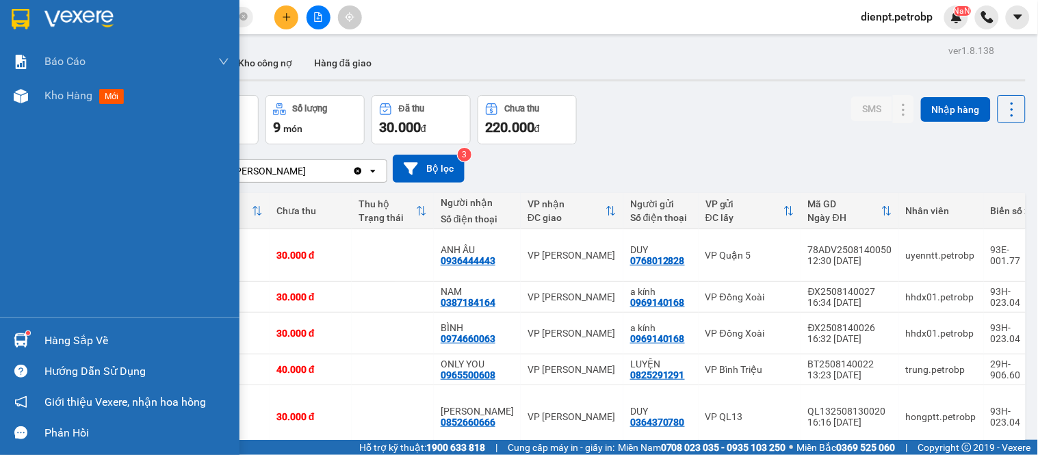
click at [36, 337] on div "Hàng sắp về" at bounding box center [119, 340] width 239 height 31
click at [29, 340] on div "Báo cáo BC tiền tận nơi (trưởng trạm) Báo cáo 1 (nv): Số tiền đã thu của văn ph…" at bounding box center [119, 227] width 239 height 455
click at [29, 340] on div at bounding box center [21, 340] width 24 height 24
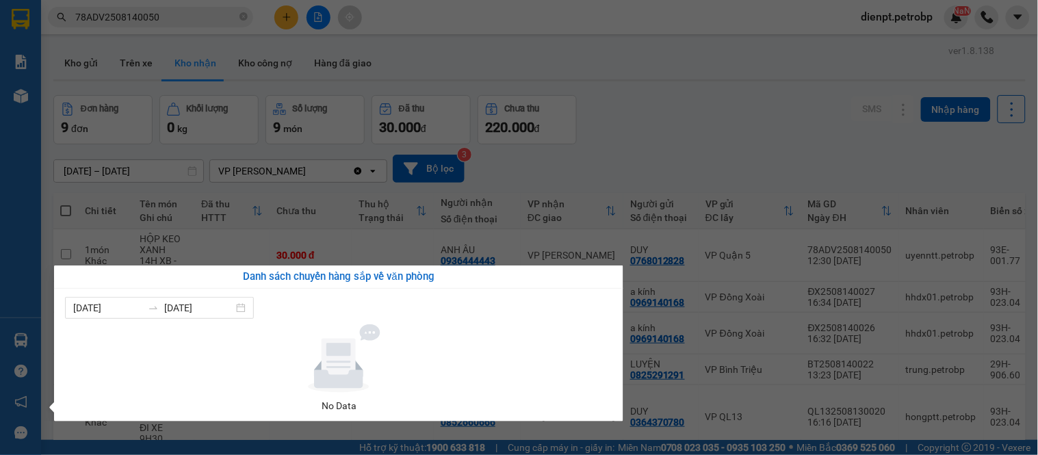
click at [28, 341] on div "Báo cáo BC tiền tận nơi (trưởng trạm) Báo cáo 1 (nv): Số tiền đã thu của văn ph…" at bounding box center [20, 227] width 41 height 455
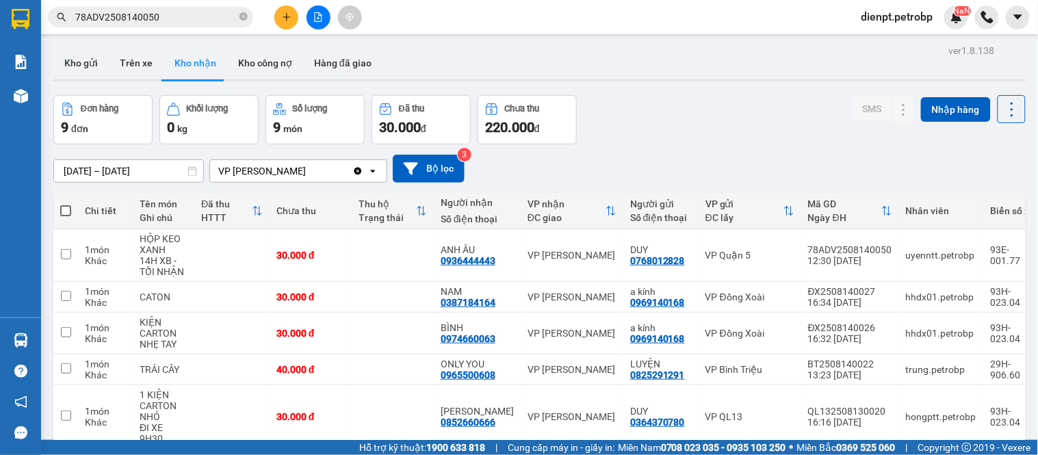
click at [676, 101] on div "Đơn hàng 9 đơn Khối lượng 0 kg Số lượng 9 món Đã thu 30.000 đ Chưa thu 220.000 …" at bounding box center [539, 119] width 972 height 49
click at [135, 69] on button "Trên xe" at bounding box center [136, 63] width 55 height 33
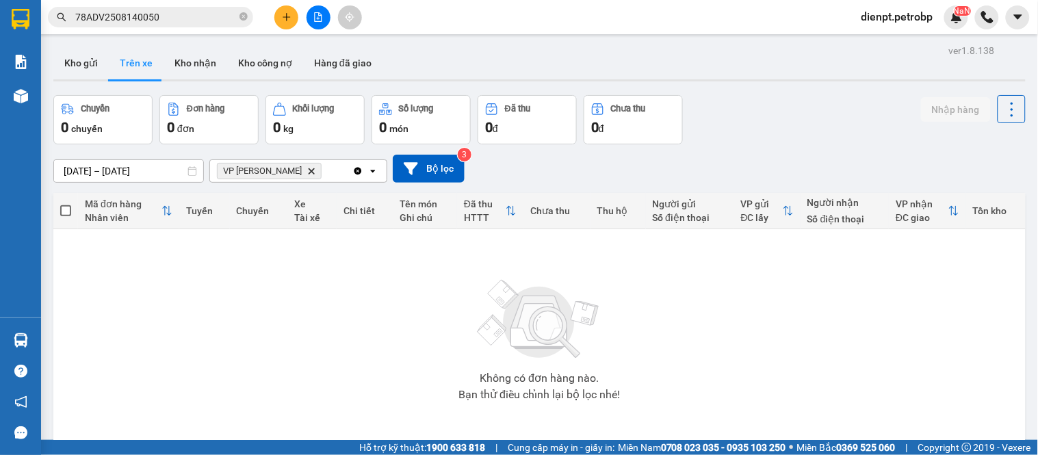
click at [784, 132] on div "Chuyến 0 chuyến Đơn hàng 0 đơn Khối lượng 0 kg Số lượng 0 món Đã thu 0 đ Chưa t…" at bounding box center [539, 119] width 972 height 49
click at [748, 90] on div "ver 1.8.138 Kho gửi Trên xe Kho nhận Kho công nợ Hàng đã giao Chuyến 0 chuyến Đ…" at bounding box center [539, 268] width 983 height 455
click at [189, 62] on button "Kho nhận" at bounding box center [195, 63] width 64 height 33
type input "[DATE] – [DATE]"
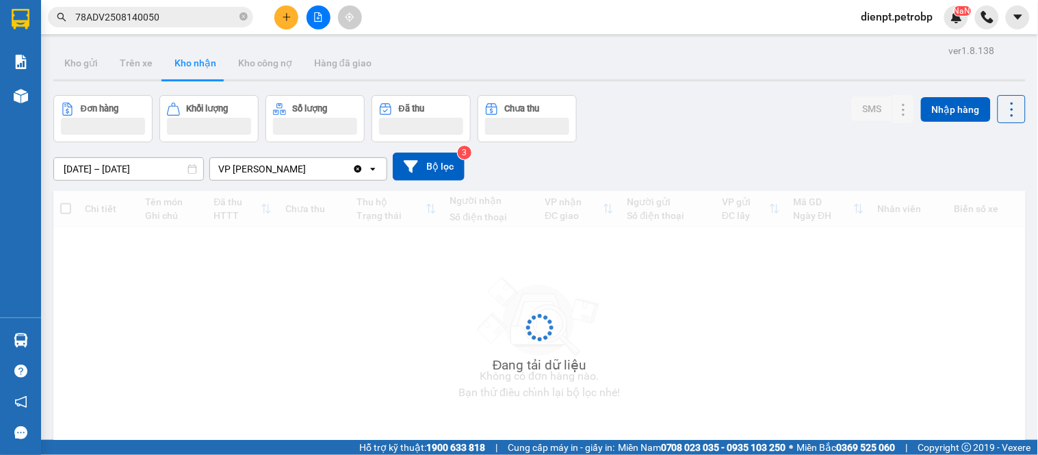
click at [706, 111] on div "Đơn hàng Khối lượng Số lượng Đã thu Chưa thu SMS Nhập hàng" at bounding box center [539, 118] width 972 height 47
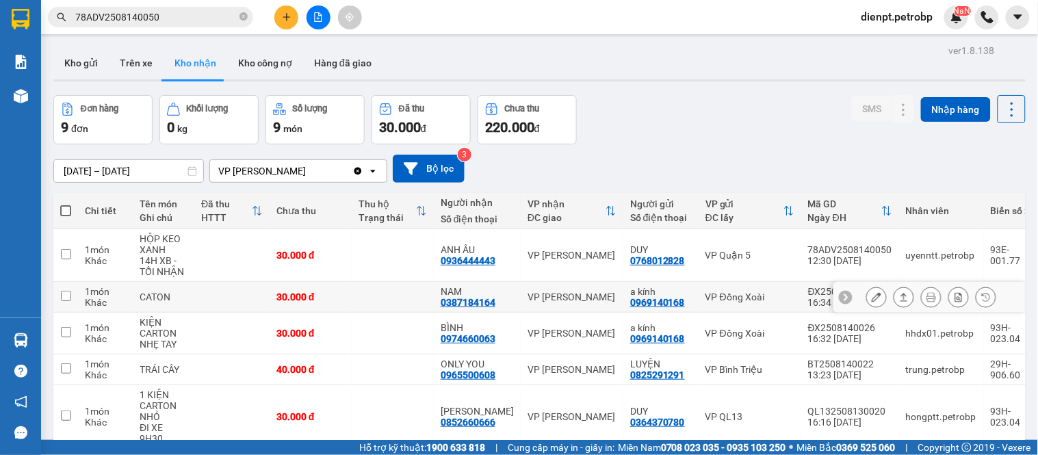
scroll to position [76, 0]
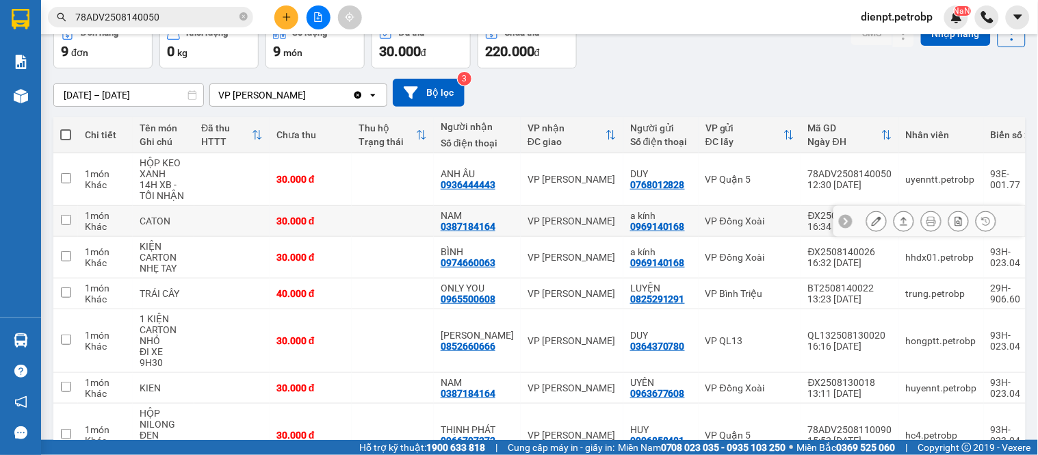
click at [899, 216] on icon at bounding box center [904, 221] width 10 height 10
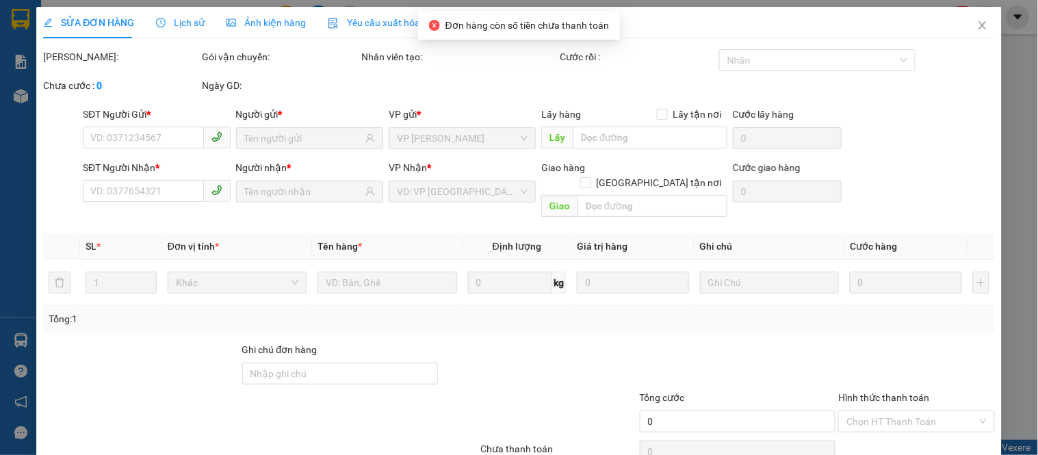
type input "0969140168"
type input "a kính"
type input "0387184164"
type input "NAM"
type input "30.000"
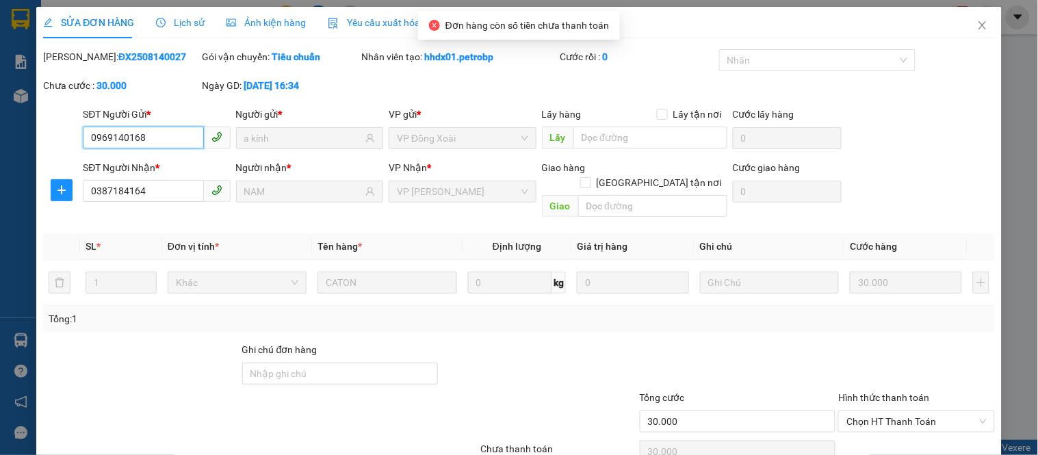
scroll to position [53, 0]
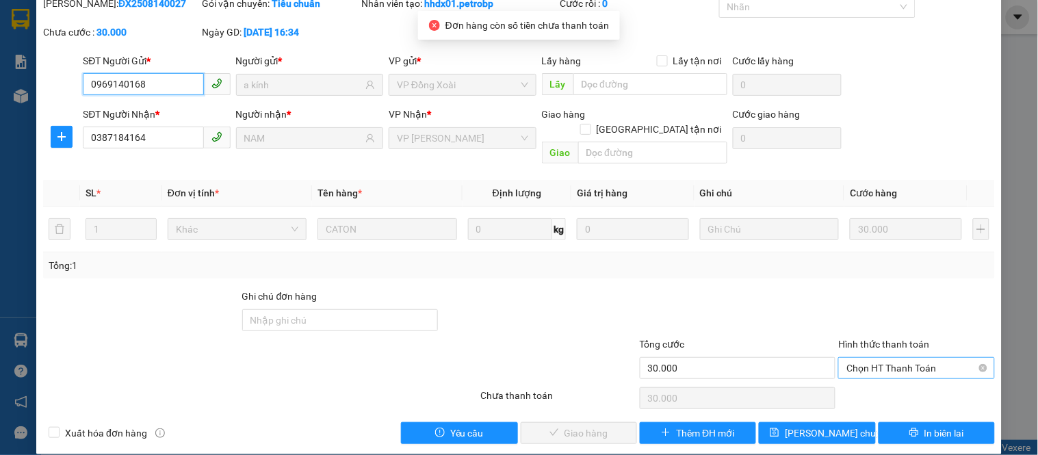
click at [890, 358] on span "Chọn HT Thanh Toán" at bounding box center [916, 368] width 140 height 21
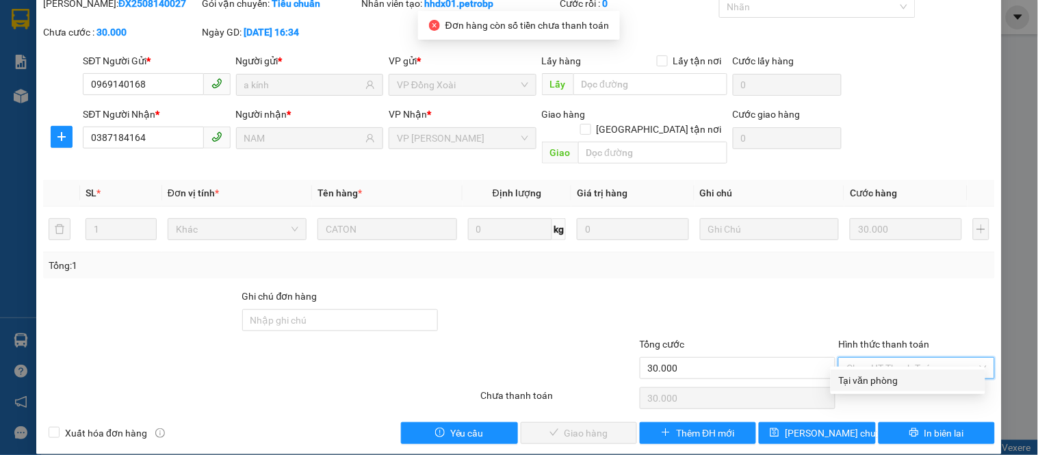
click at [887, 378] on div "Tại văn phòng" at bounding box center [908, 380] width 138 height 15
type input "0"
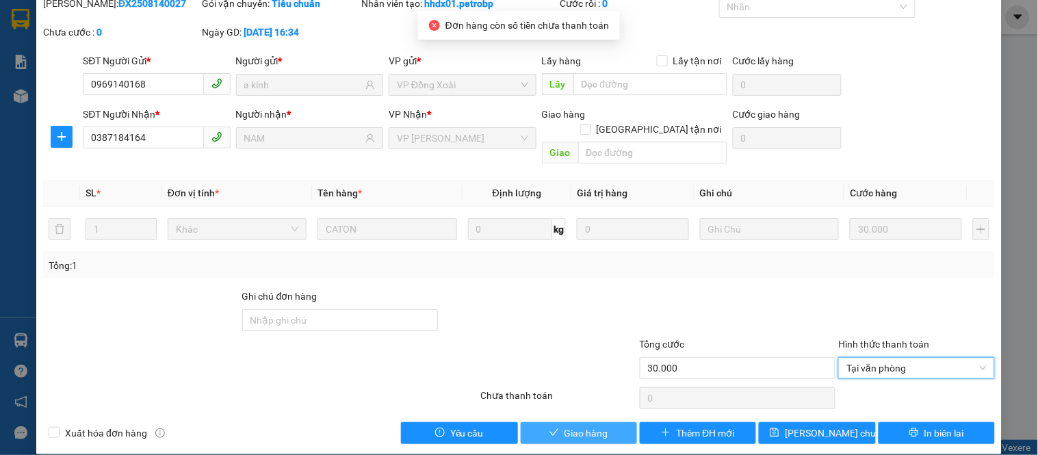
click at [575, 425] on span "Giao hàng" at bounding box center [586, 432] width 44 height 15
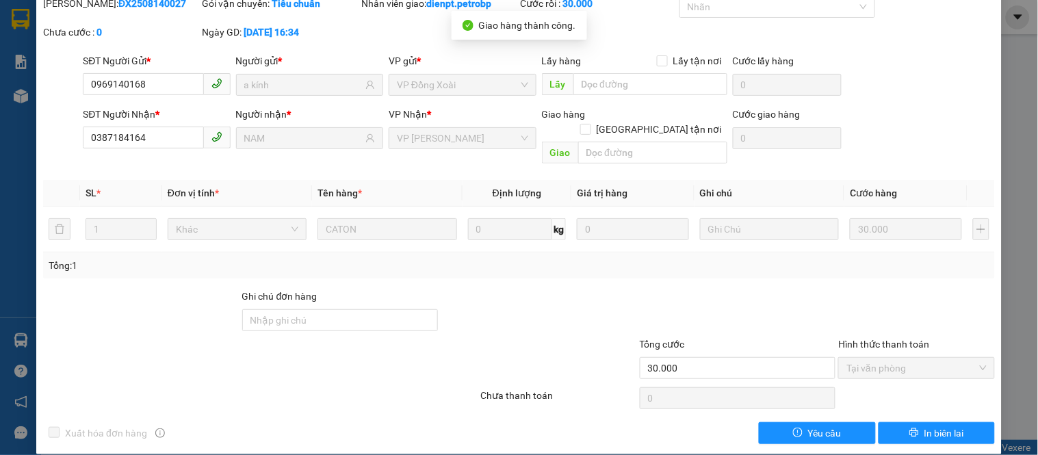
click at [120, 5] on b "ĐX2508140027" at bounding box center [152, 3] width 68 height 11
copy b "ĐX2508140027"
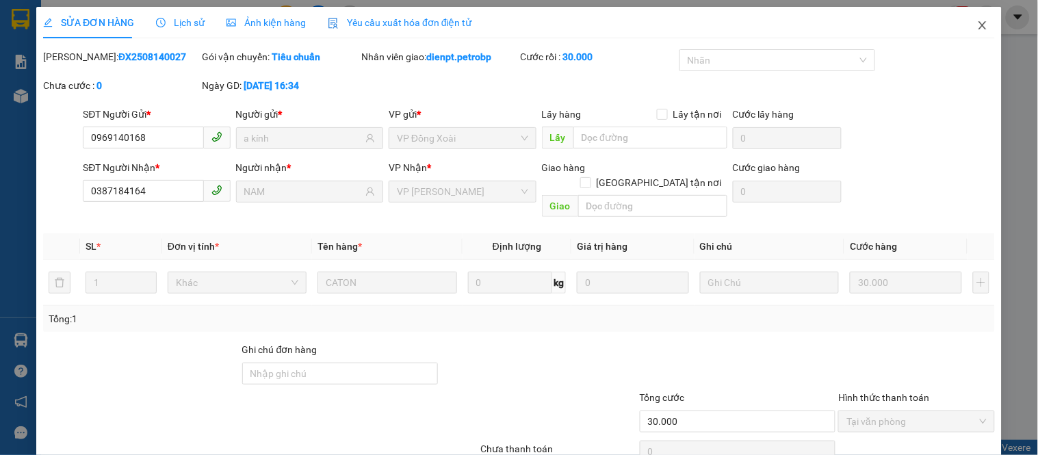
click at [977, 27] on icon "close" at bounding box center [982, 25] width 11 height 11
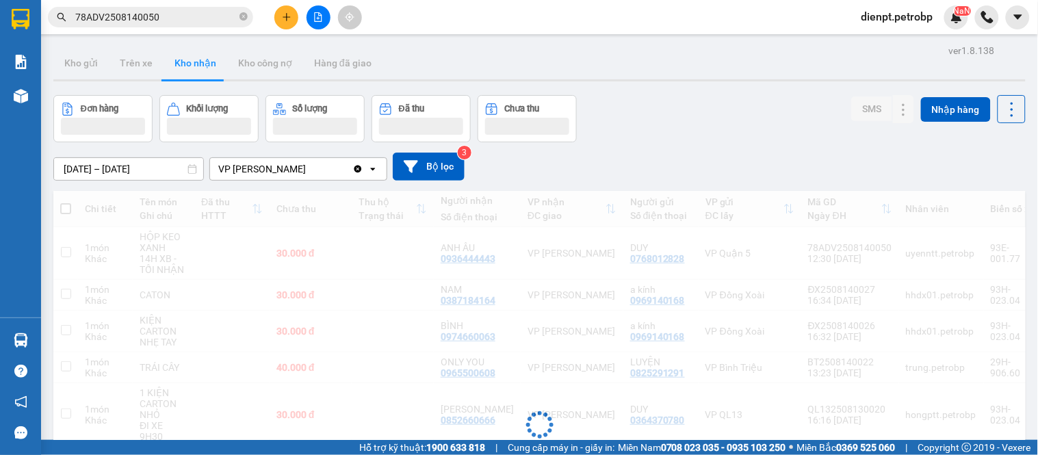
click at [767, 146] on div "[DATE] – [DATE] Press the down arrow key to interact with the calendar and sele…" at bounding box center [539, 166] width 972 height 49
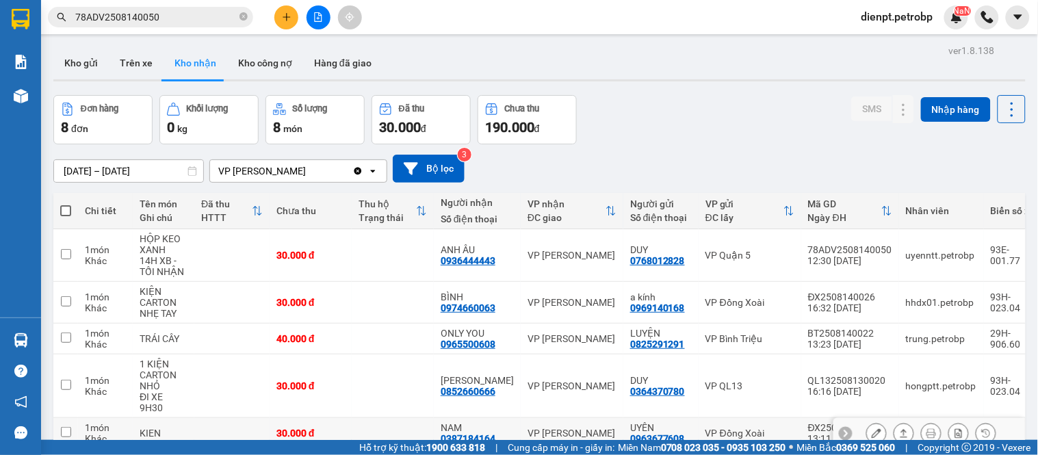
scroll to position [76, 0]
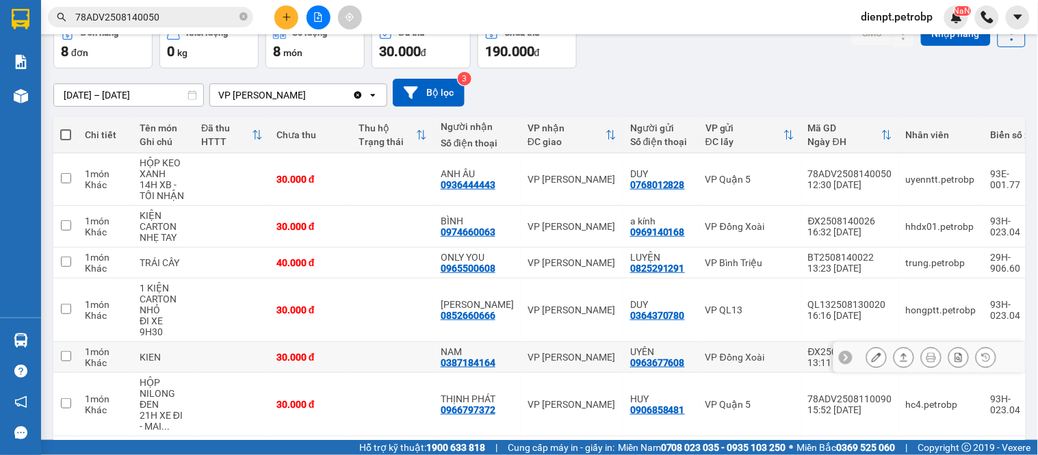
click at [900, 347] on button at bounding box center [903, 357] width 19 height 24
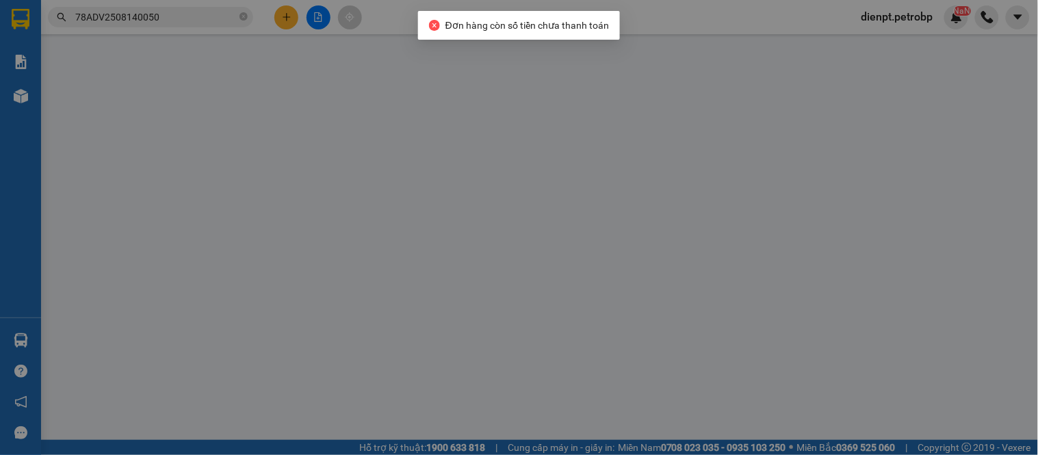
type input "0963677608"
type input "UYÊN"
type input "0387184164"
type input "NAM"
type input "30.000"
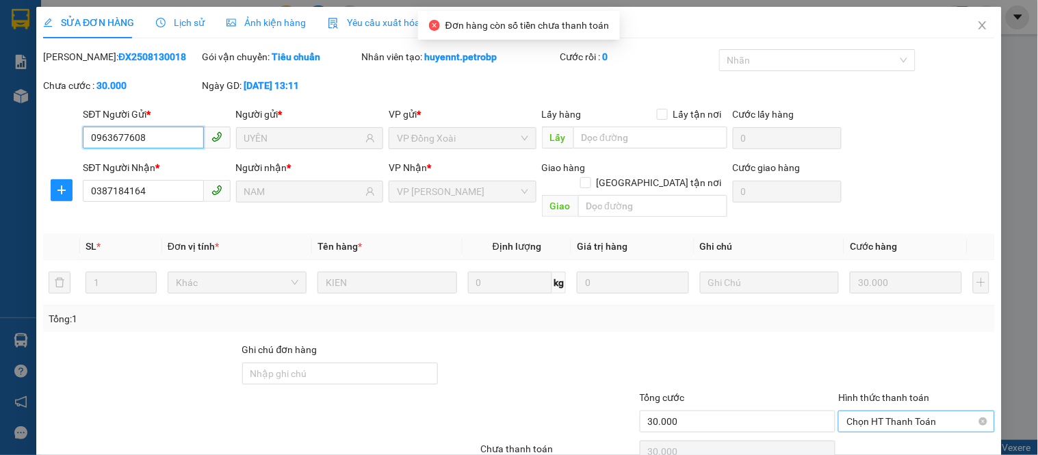
click at [878, 411] on span "Chọn HT Thanh Toán" at bounding box center [916, 421] width 140 height 21
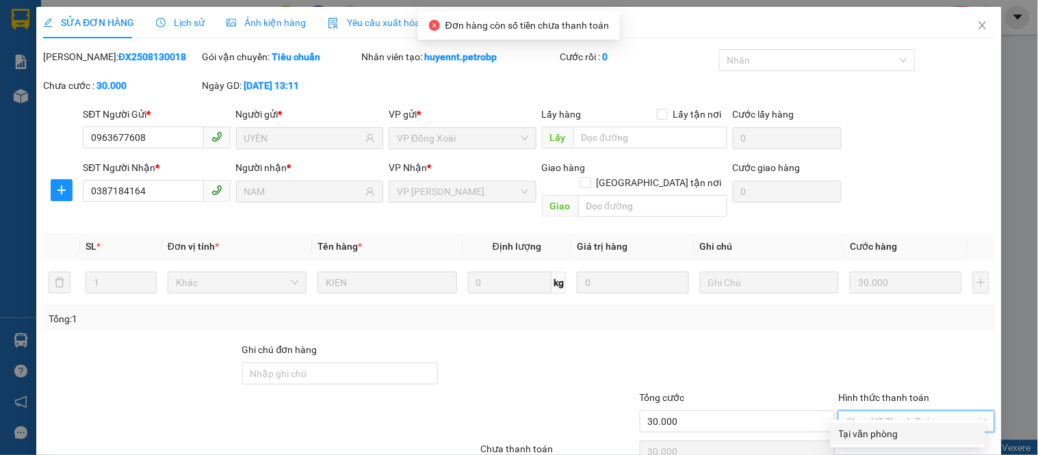
drag, startPoint x: 871, startPoint y: 432, endPoint x: 867, endPoint y: 424, distance: 9.2
click at [870, 432] on div "Tại văn phòng" at bounding box center [908, 433] width 138 height 15
type input "0"
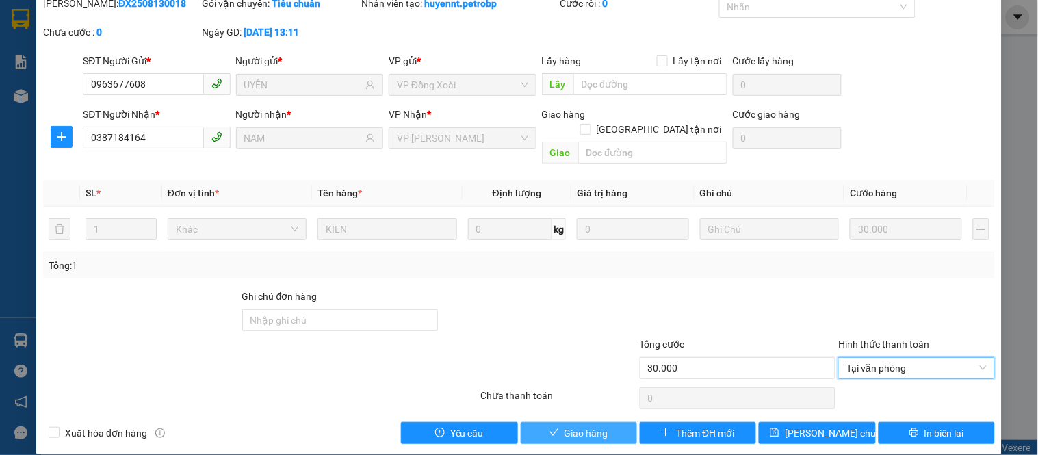
click at [568, 425] on span "Giao hàng" at bounding box center [586, 432] width 44 height 15
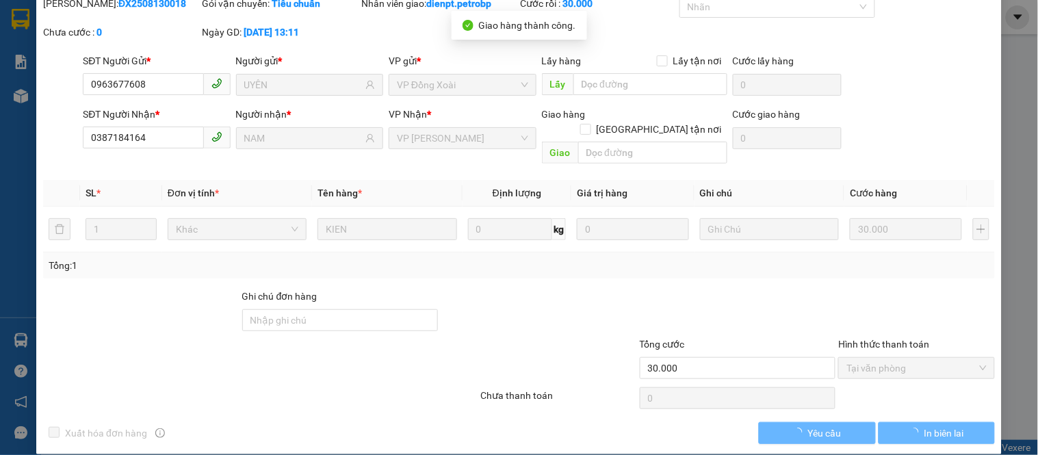
scroll to position [0, 0]
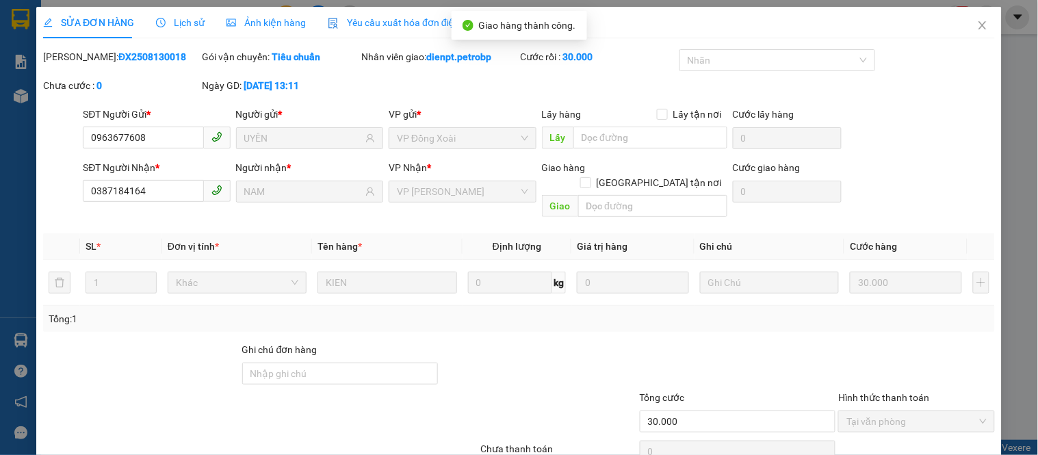
click at [118, 55] on b "ĐX2508130018" at bounding box center [152, 56] width 68 height 11
copy b "ĐX2508130018"
click at [900, 150] on div "SĐT Người Gửi * 0963677608 Người gửi * UYÊN VP gửi * VP Đồng Xoài Lấy hàng Lấy …" at bounding box center [538, 131] width 917 height 48
click at [978, 26] on icon "close" at bounding box center [982, 25] width 8 height 8
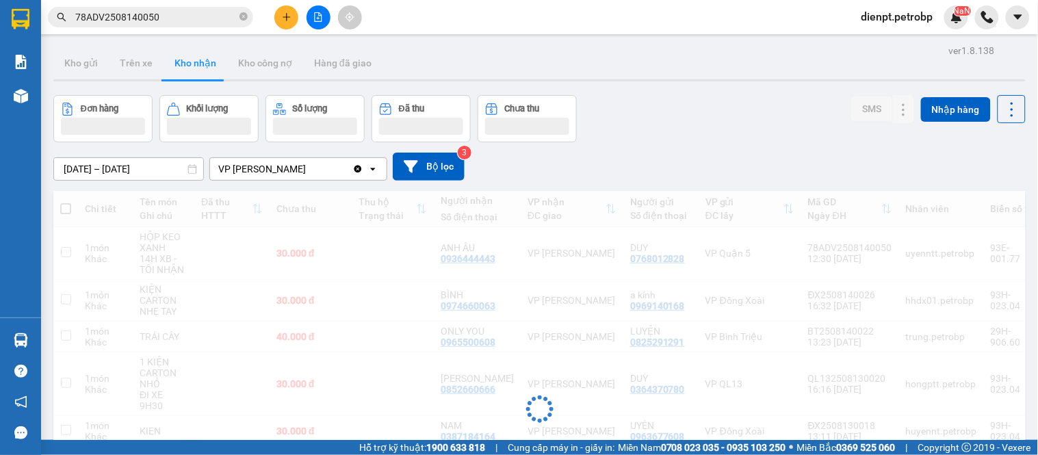
click at [687, 127] on div "Đơn hàng Khối lượng Số lượng Đã thu Chưa thu SMS Nhập hàng" at bounding box center [539, 118] width 972 height 47
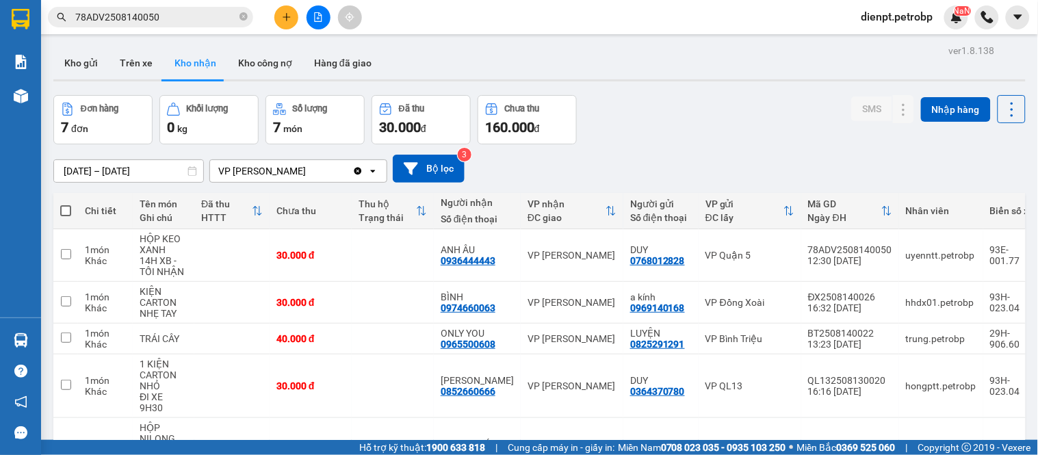
click at [720, 134] on div "Đơn hàng 7 đơn Khối lượng 0 kg Số lượng 7 món Đã thu 30.000 đ Chưa thu 160.000 …" at bounding box center [539, 119] width 972 height 49
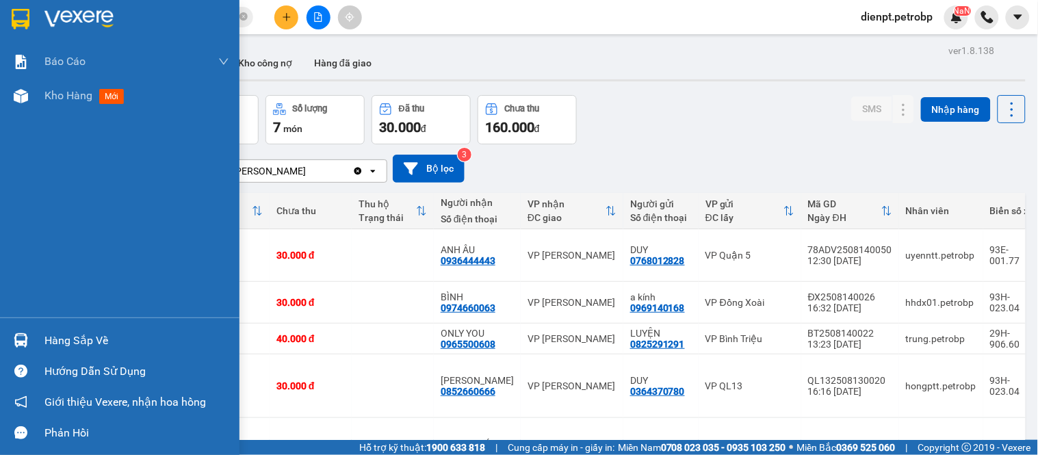
click at [34, 333] on div "Hàng sắp về" at bounding box center [119, 340] width 239 height 31
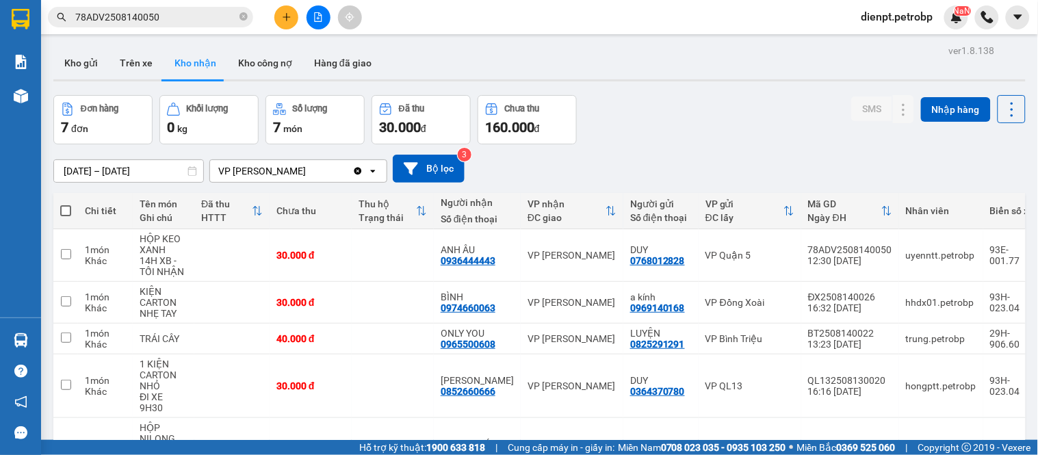
click at [703, 92] on section "Kết quả tìm kiếm ( 1 ) Bộ lọc Mã ĐH Trạng thái Món hàng Tổng cước Chưa cước Ngư…" at bounding box center [519, 227] width 1038 height 455
click at [120, 63] on button "Trên xe" at bounding box center [136, 63] width 55 height 33
type input "[DATE] – [DATE]"
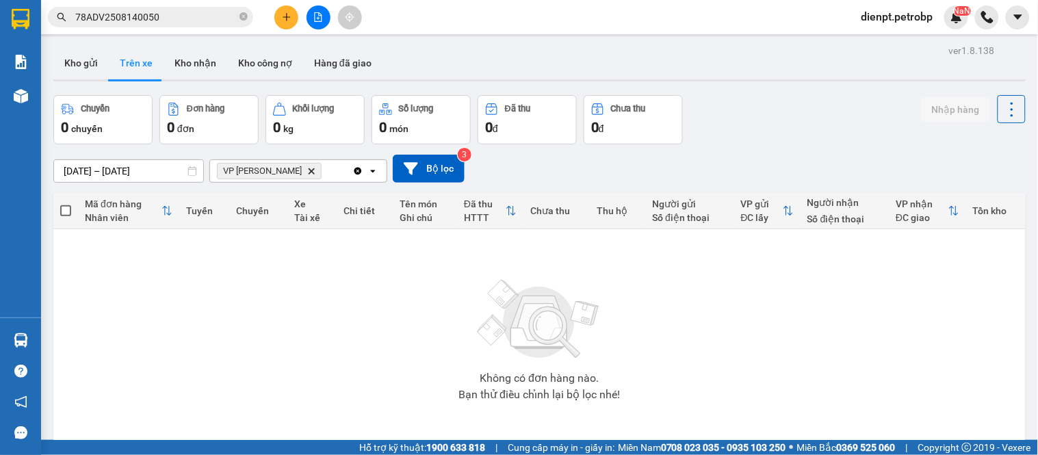
click at [800, 142] on div "Chuyến 0 chuyến Đơn hàng 0 đơn Khối lượng 0 kg Số lượng 0 món Đã thu 0 đ Chưa t…" at bounding box center [539, 119] width 972 height 49
drag, startPoint x: 811, startPoint y: 105, endPoint x: 803, endPoint y: 255, distance: 150.0
click at [809, 107] on div "Chuyến 0 chuyến Đơn hàng 0 đơn Khối lượng 0 kg Số lượng 0 món Đã thu 0 đ Chưa t…" at bounding box center [539, 119] width 972 height 49
click at [824, 115] on div "Chuyến 0 chuyến Đơn hàng 0 đơn Khối lượng 0 kg Số lượng 0 món Đã thu 0 đ Chưa t…" at bounding box center [539, 119] width 972 height 49
